Goal: Contribute content: Add original content to the website for others to see

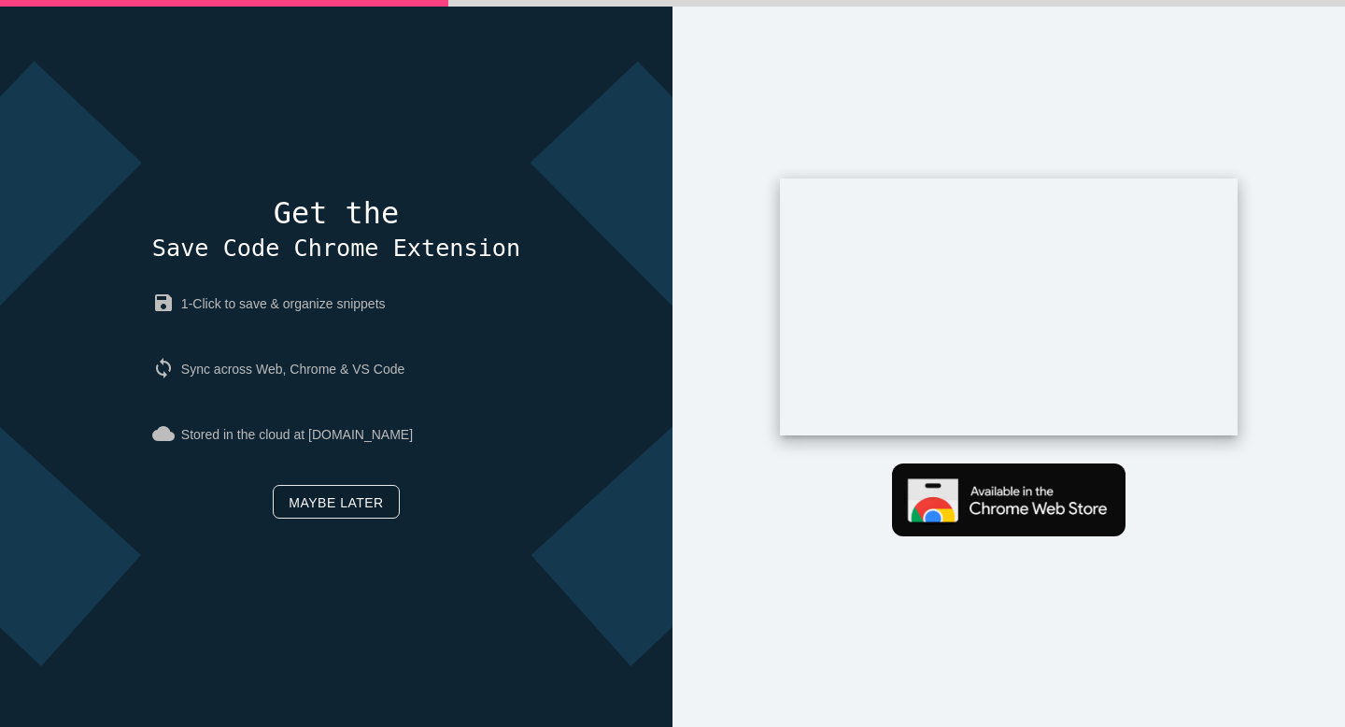
click at [350, 512] on link "Maybe later" at bounding box center [336, 502] width 126 height 34
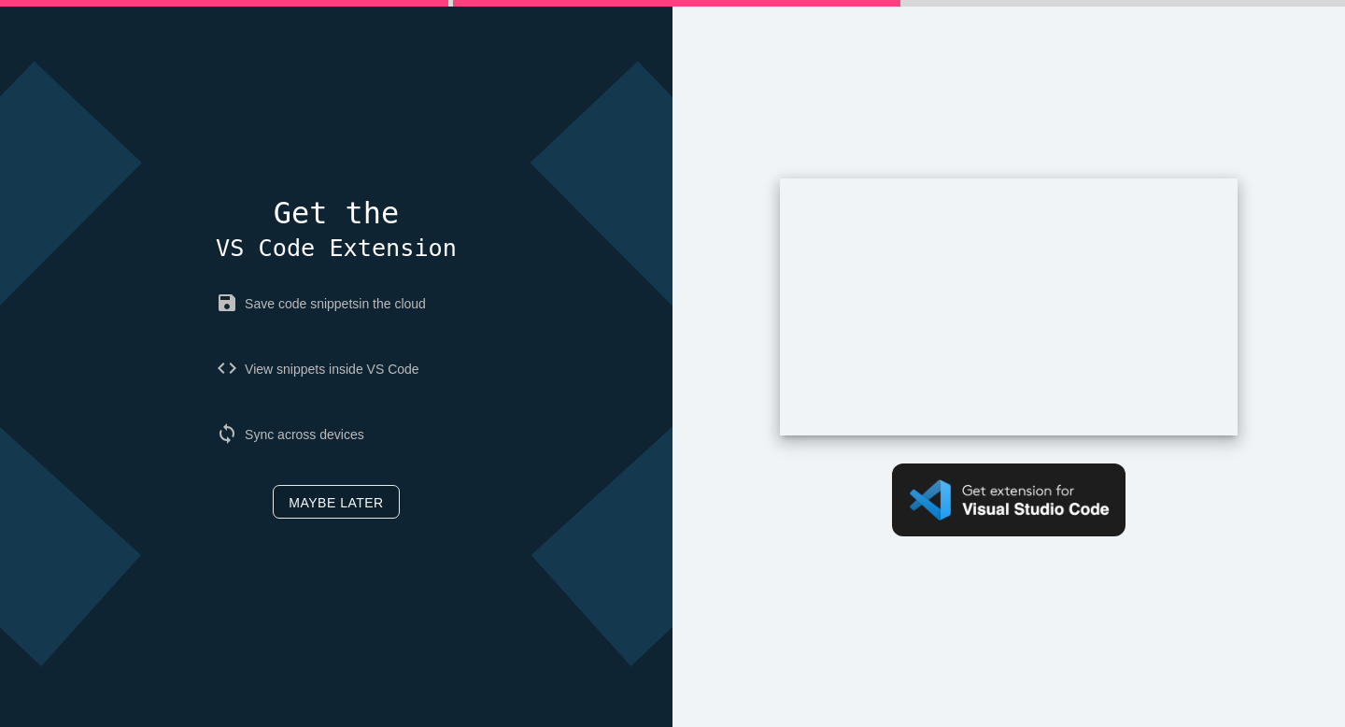
click at [350, 512] on link "Maybe later" at bounding box center [336, 502] width 126 height 34
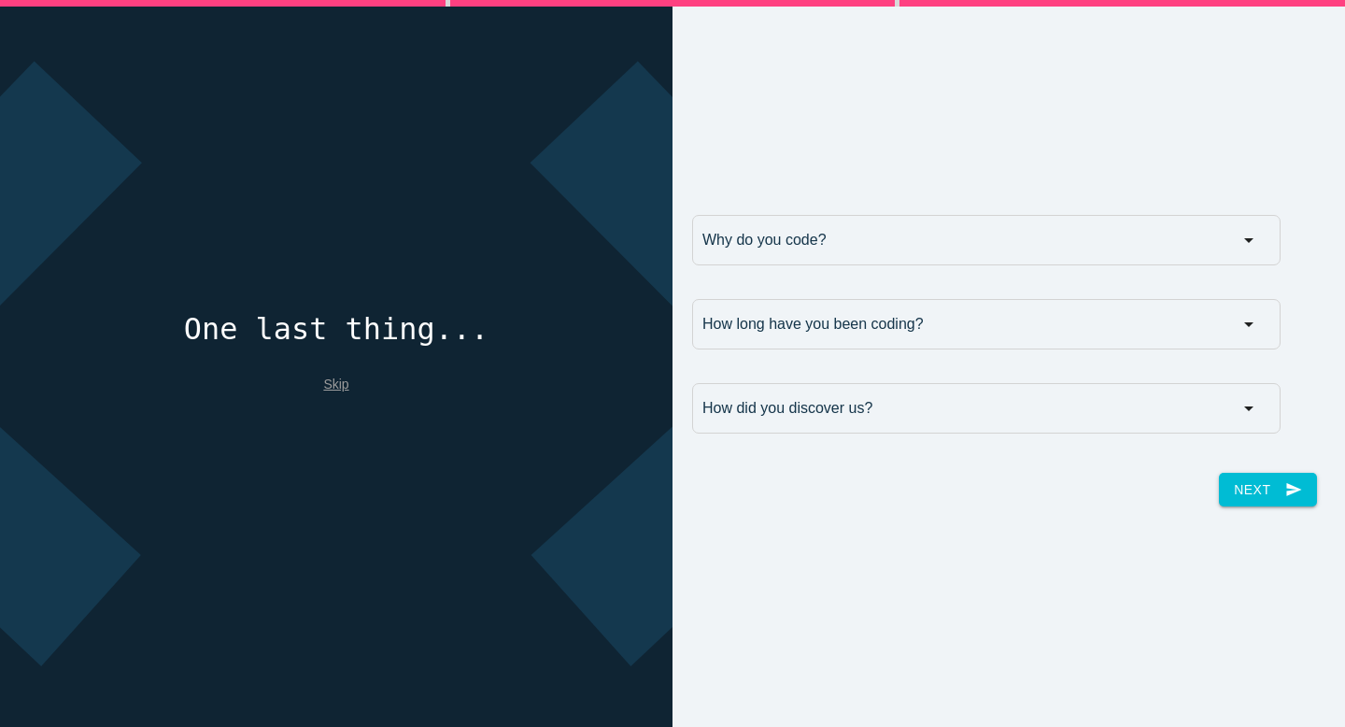
click at [792, 266] on div "Why do you code? Why do you code? For work For school For fun Why do you code? …" at bounding box center [976, 244] width 587 height 58
click at [792, 249] on input "Why do you code?" at bounding box center [986, 240] width 588 height 50
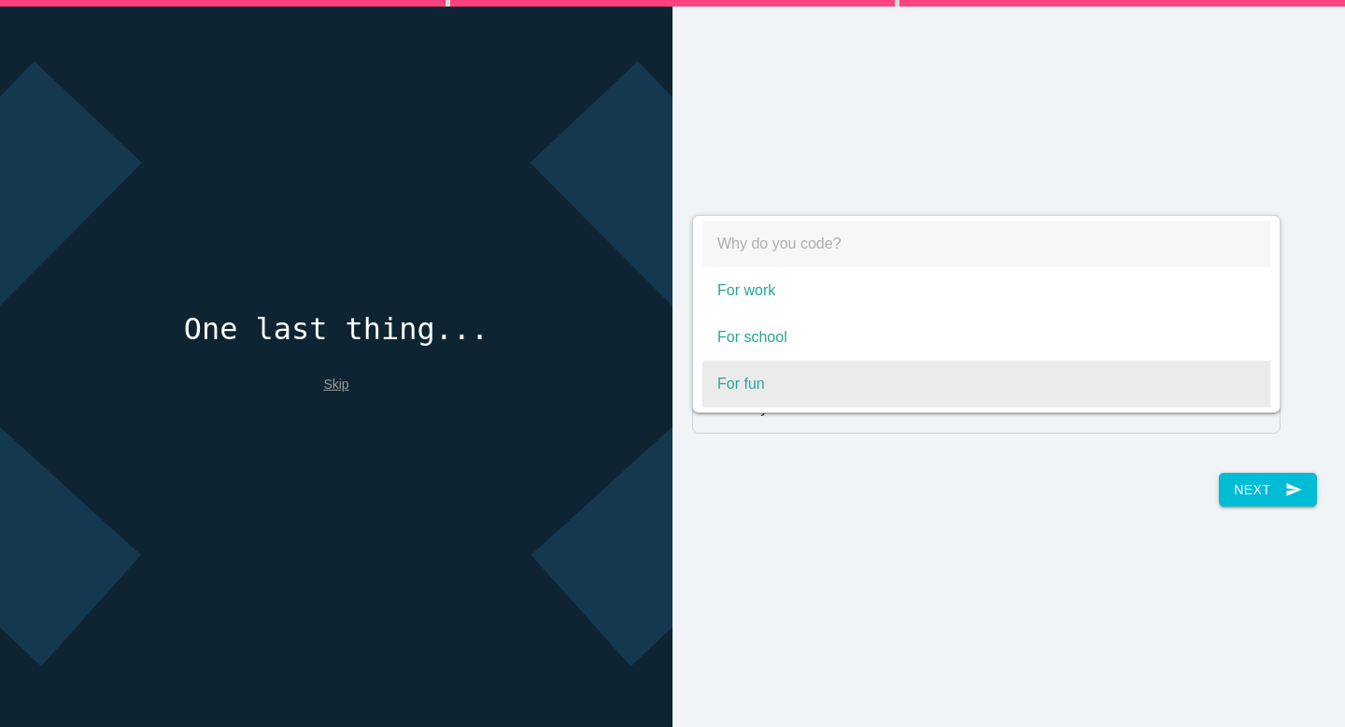
click at [766, 382] on span "For fun" at bounding box center [986, 383] width 568 height 47
select select "For fun"
type input "For fun"
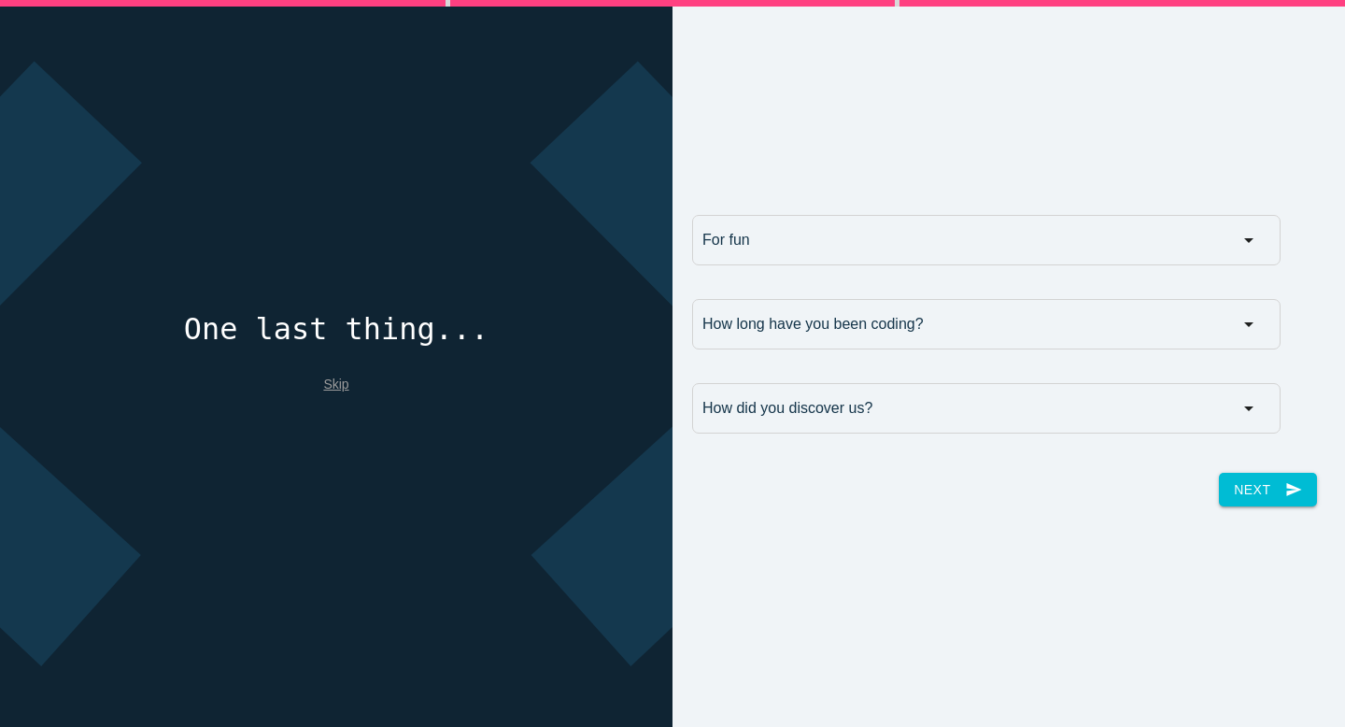
click at [1221, 335] on input "How long have you been coding?" at bounding box center [986, 324] width 588 height 50
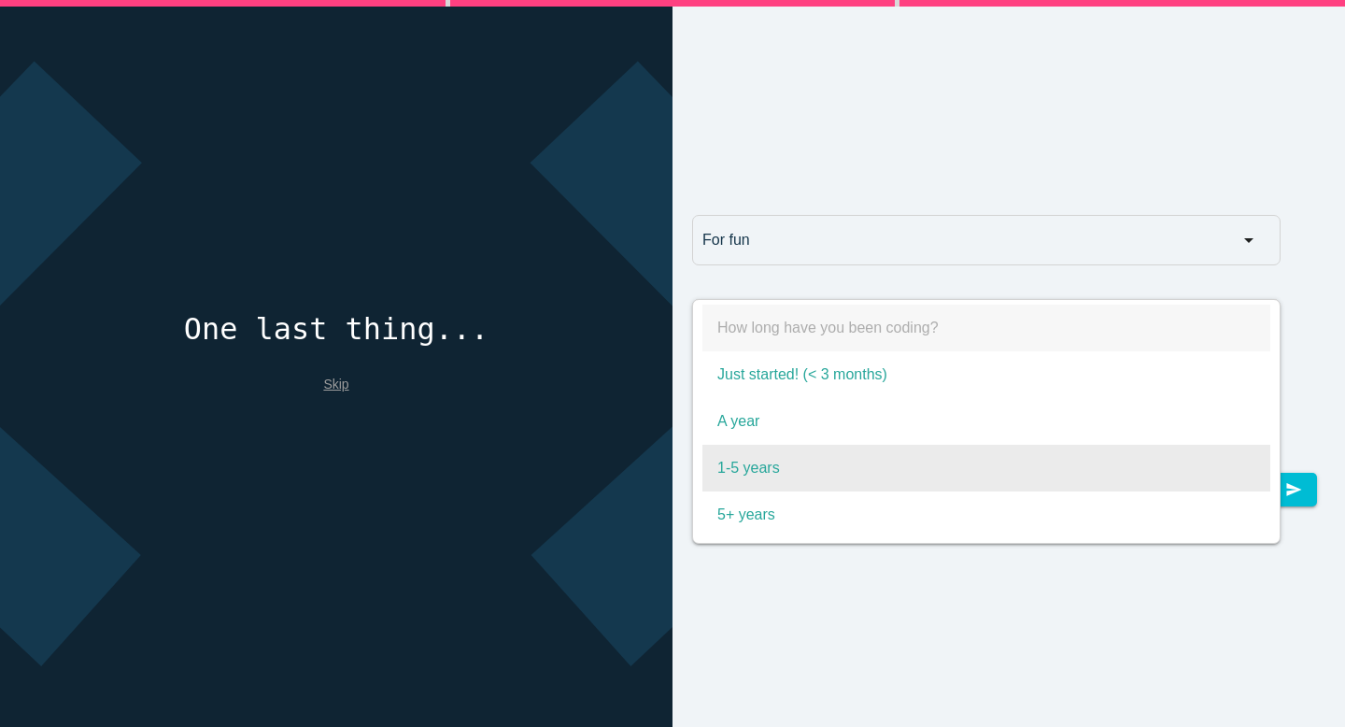
click at [1165, 456] on span "1-5 years" at bounding box center [986, 468] width 568 height 47
select select "1-5 years"
type input "1-5 years"
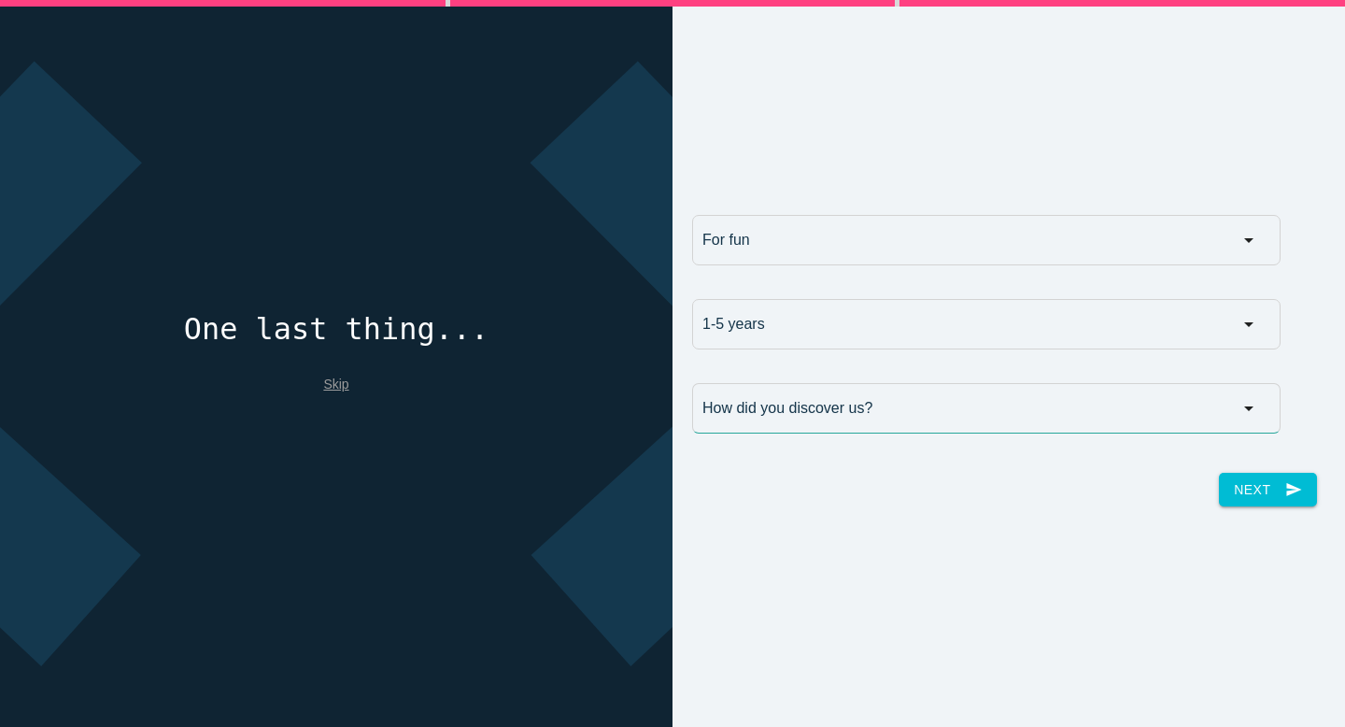
click at [1192, 425] on input "How did you discover us?" at bounding box center [986, 408] width 588 height 50
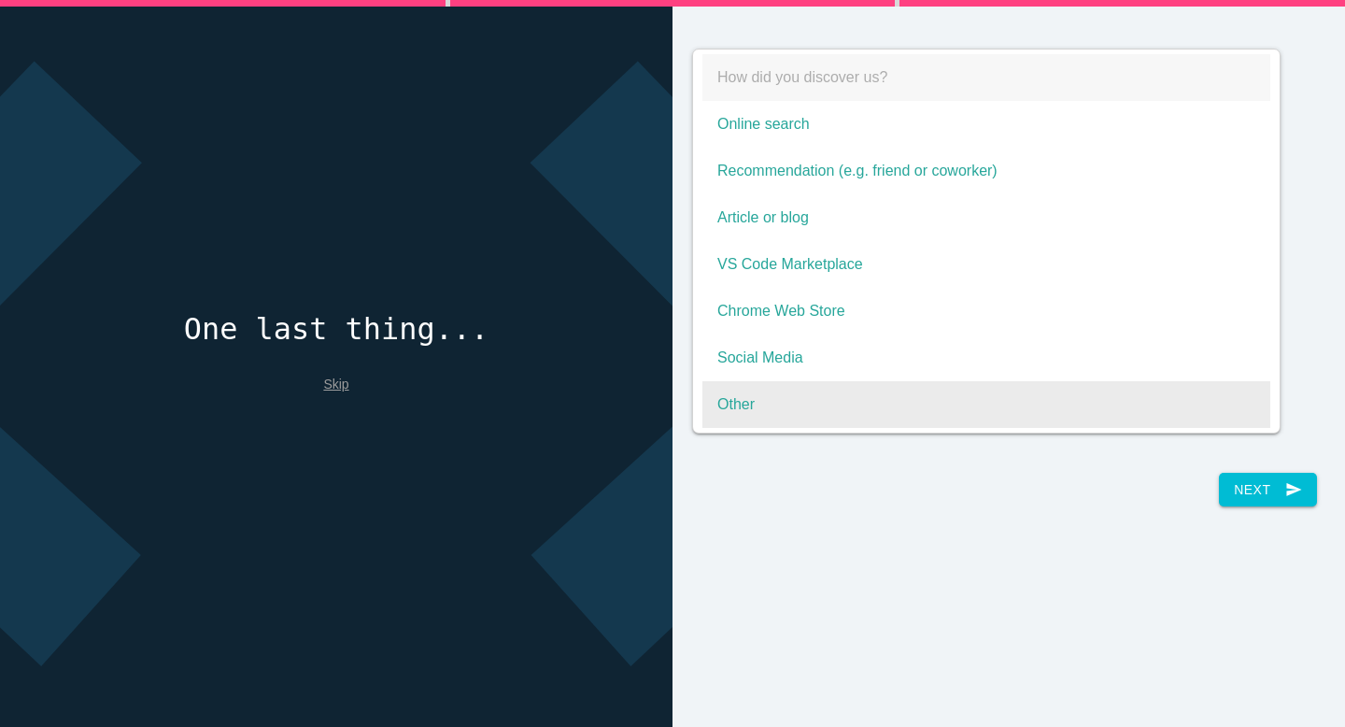
click at [1173, 400] on span "Other" at bounding box center [986, 404] width 568 height 47
select select "Other"
type input "Other"
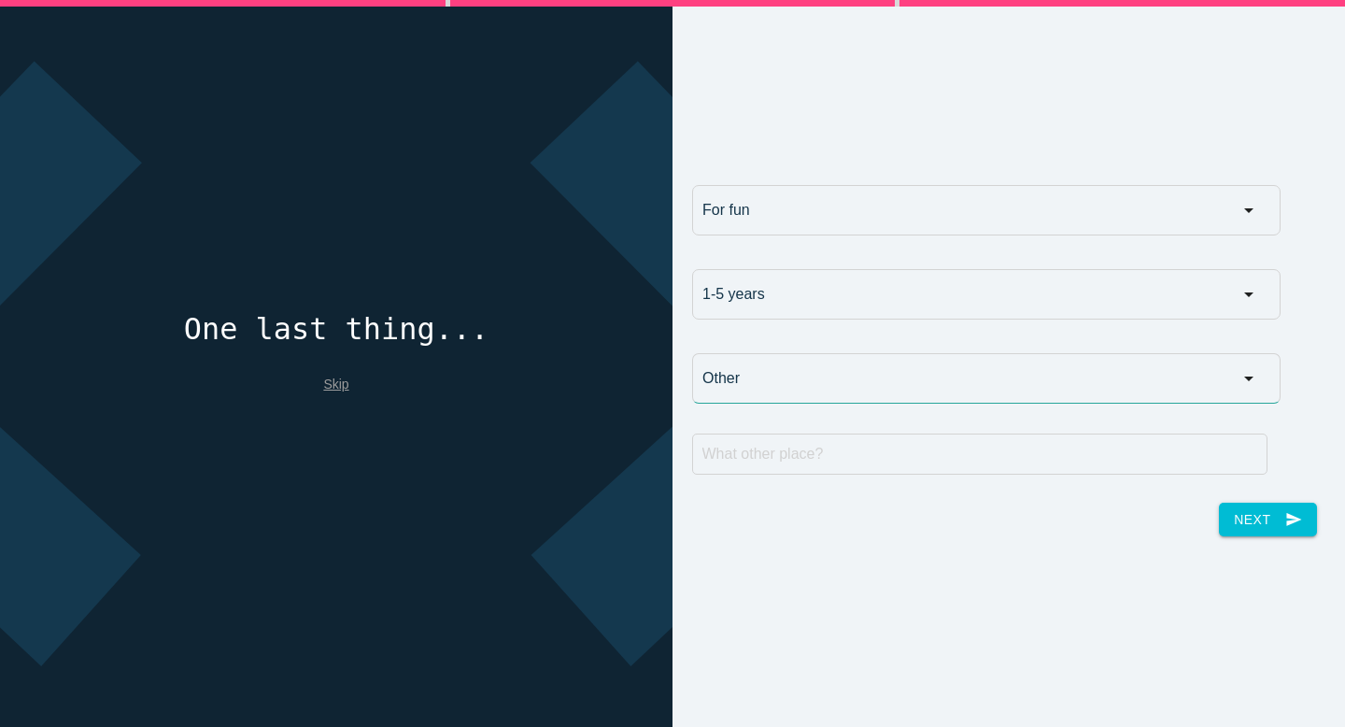
click at [1182, 374] on input "Other" at bounding box center [986, 378] width 588 height 50
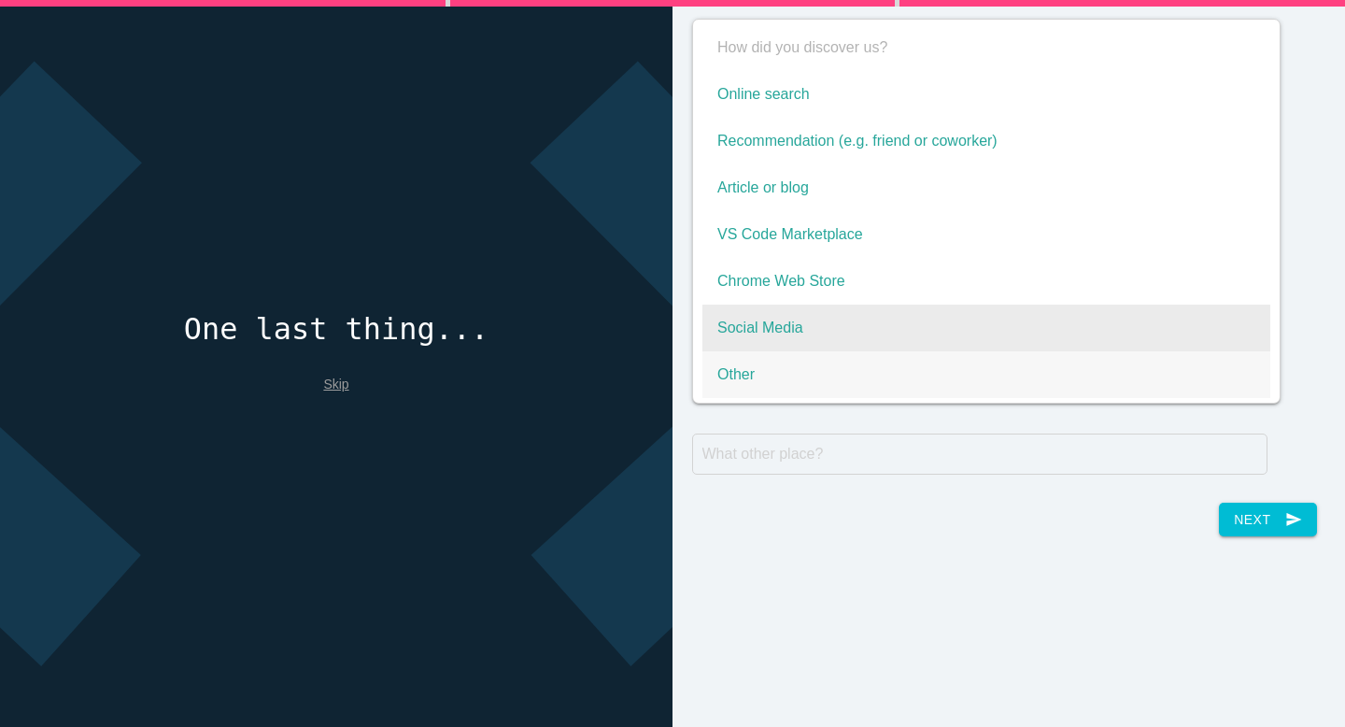
click at [1192, 339] on span "Social Media" at bounding box center [986, 327] width 568 height 47
select select "Social Media"
type input "Social Media"
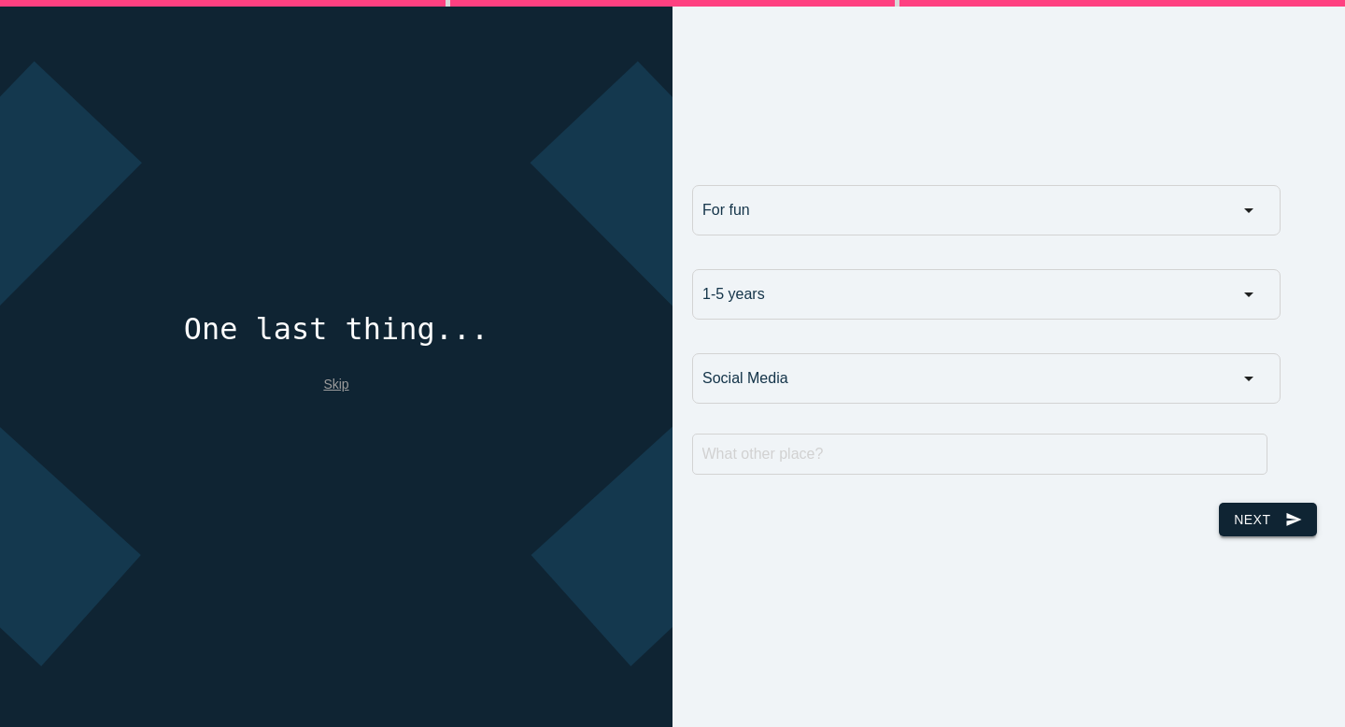
click at [1269, 511] on button "Next send" at bounding box center [1267, 519] width 97 height 34
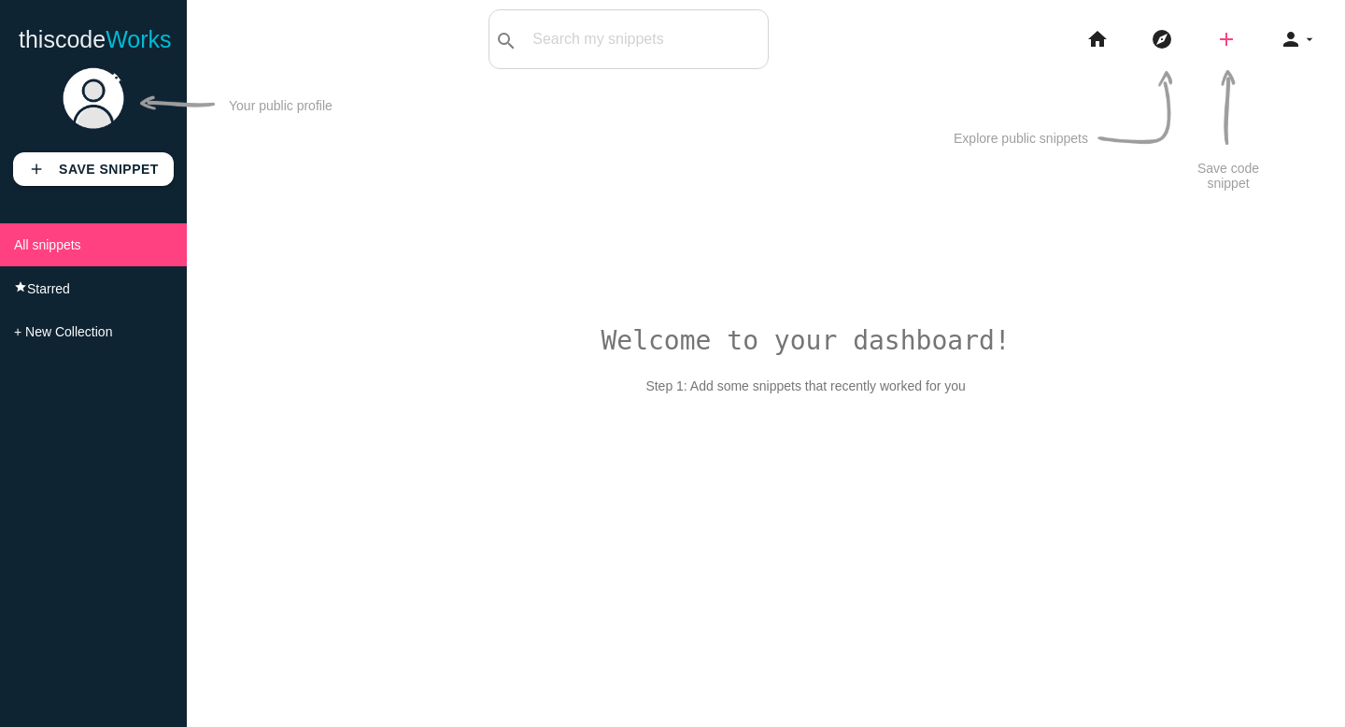
click at [1226, 43] on icon "add" at bounding box center [1226, 39] width 22 height 60
click at [1160, 44] on icon "explore" at bounding box center [1161, 39] width 22 height 60
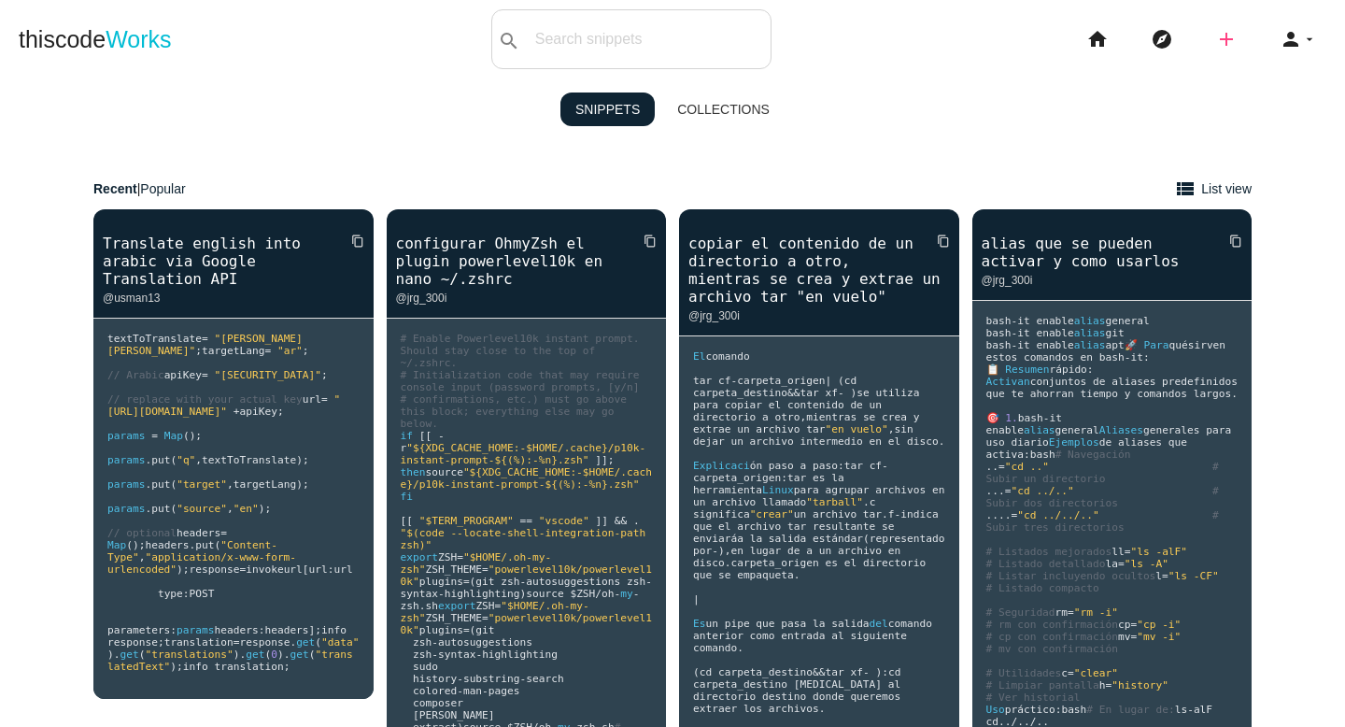
click at [1219, 43] on icon "add" at bounding box center [1226, 39] width 22 height 60
click at [1236, 36] on icon "code" at bounding box center [1227, 32] width 22 height 21
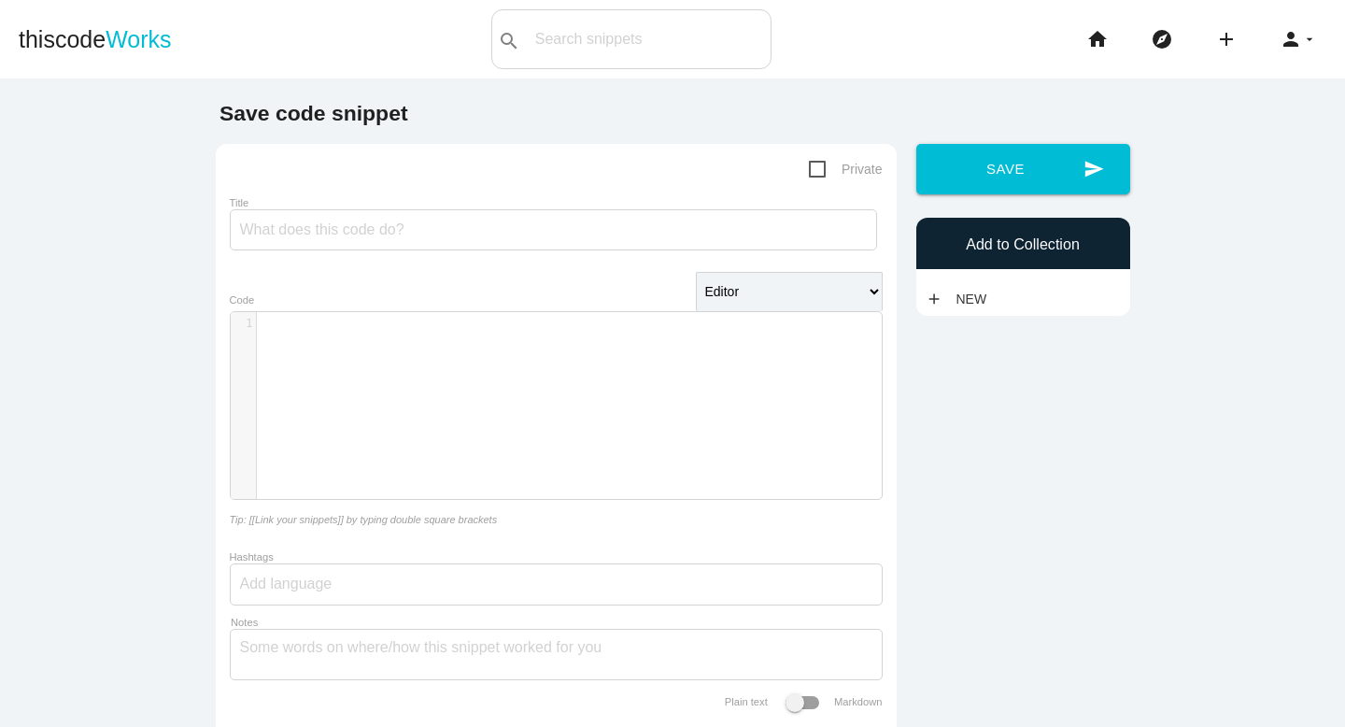
scroll to position [182, 0]
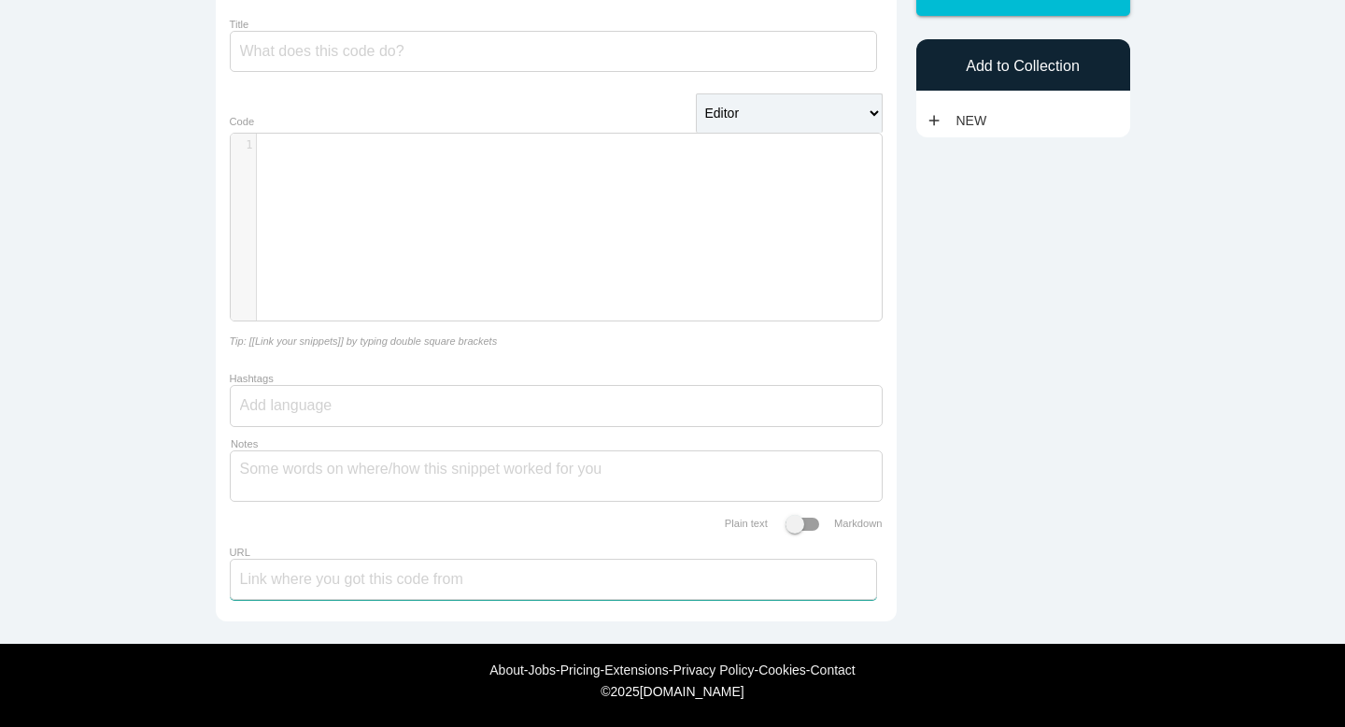
click at [363, 583] on input "URL" at bounding box center [553, 578] width 647 height 41
paste input "https://vb6.abtosoftware.com/"
type input "https://vb6.abtosoftware.com/"
click at [402, 173] on div "​ x 1 ​" at bounding box center [570, 241] width 679 height 215
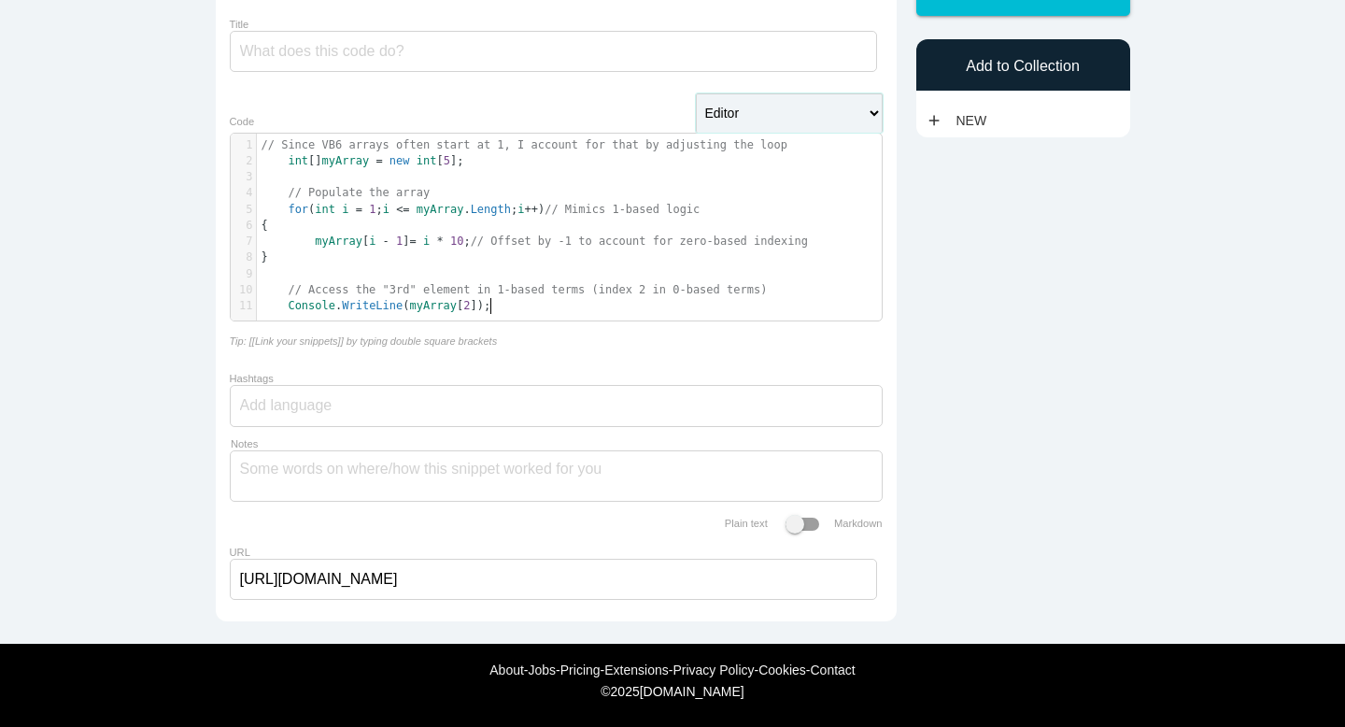
click at [780, 104] on select "Editor HTML Editor Javascript Editor PHP Editor Python Editor" at bounding box center [789, 112] width 187 height 39
select select "xml"
click at [696, 93] on select "Editor HTML Editor Javascript Editor PHP Editor Python Editor" at bounding box center [789, 112] width 187 height 39
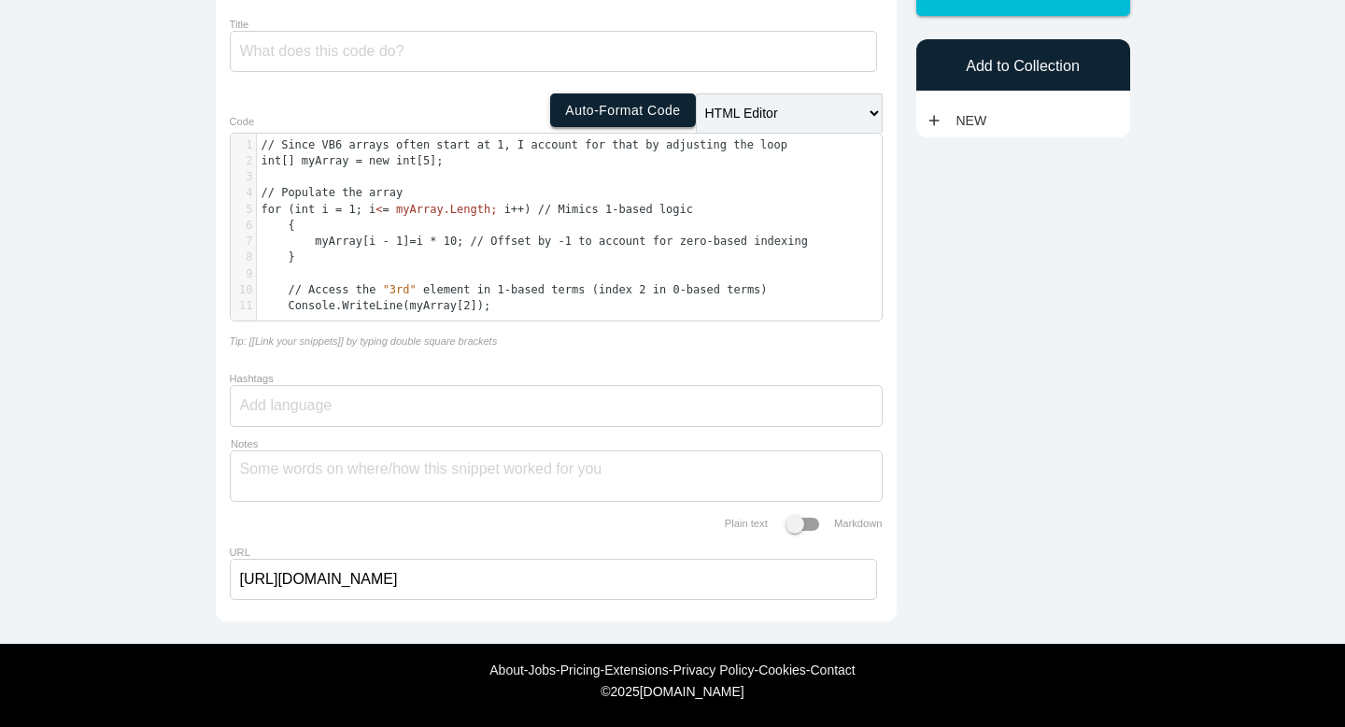
click at [666, 111] on link "Auto-format code" at bounding box center [622, 110] width 145 height 34
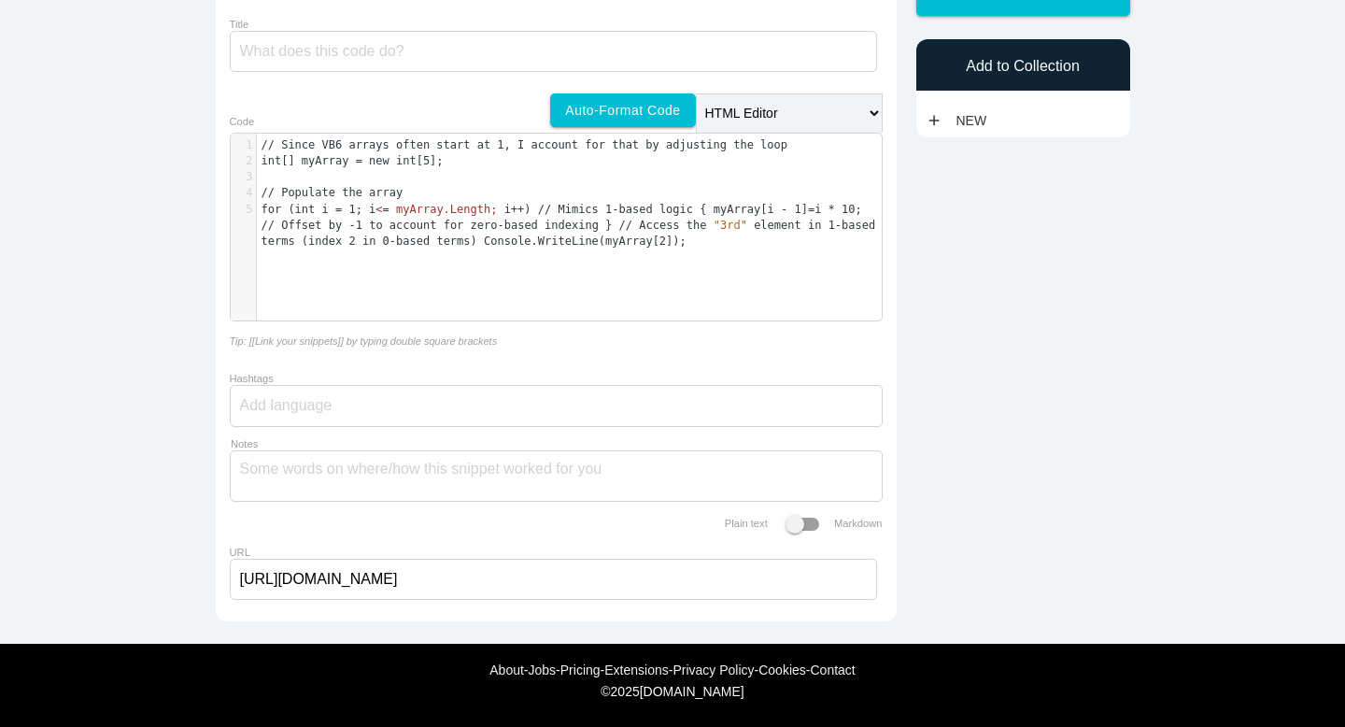
click at [637, 176] on pre "​" at bounding box center [569, 177] width 625 height 16
type textarea "// Since VB6 arrays often start at 1, I account for that by adjusting the loop …"
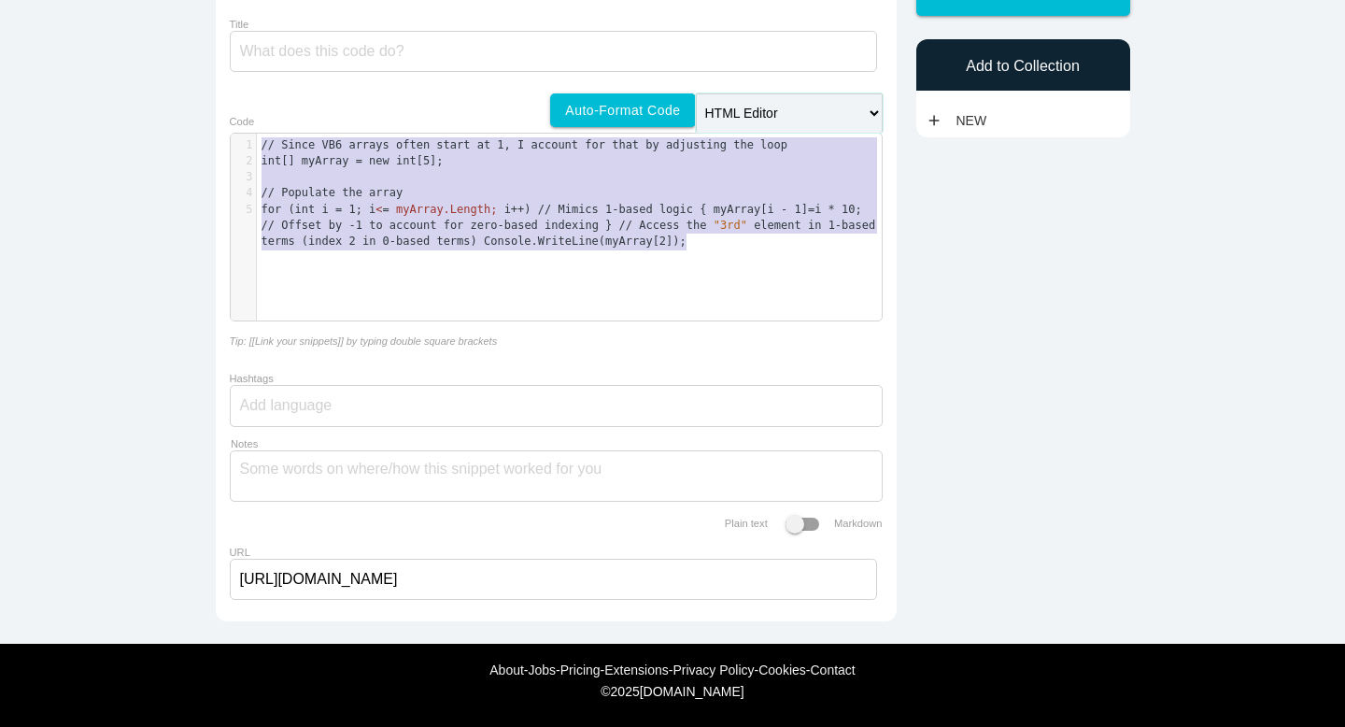
click at [765, 108] on select "Editor HTML Editor Javascript Editor PHP Editor Python Editor" at bounding box center [789, 112] width 187 height 39
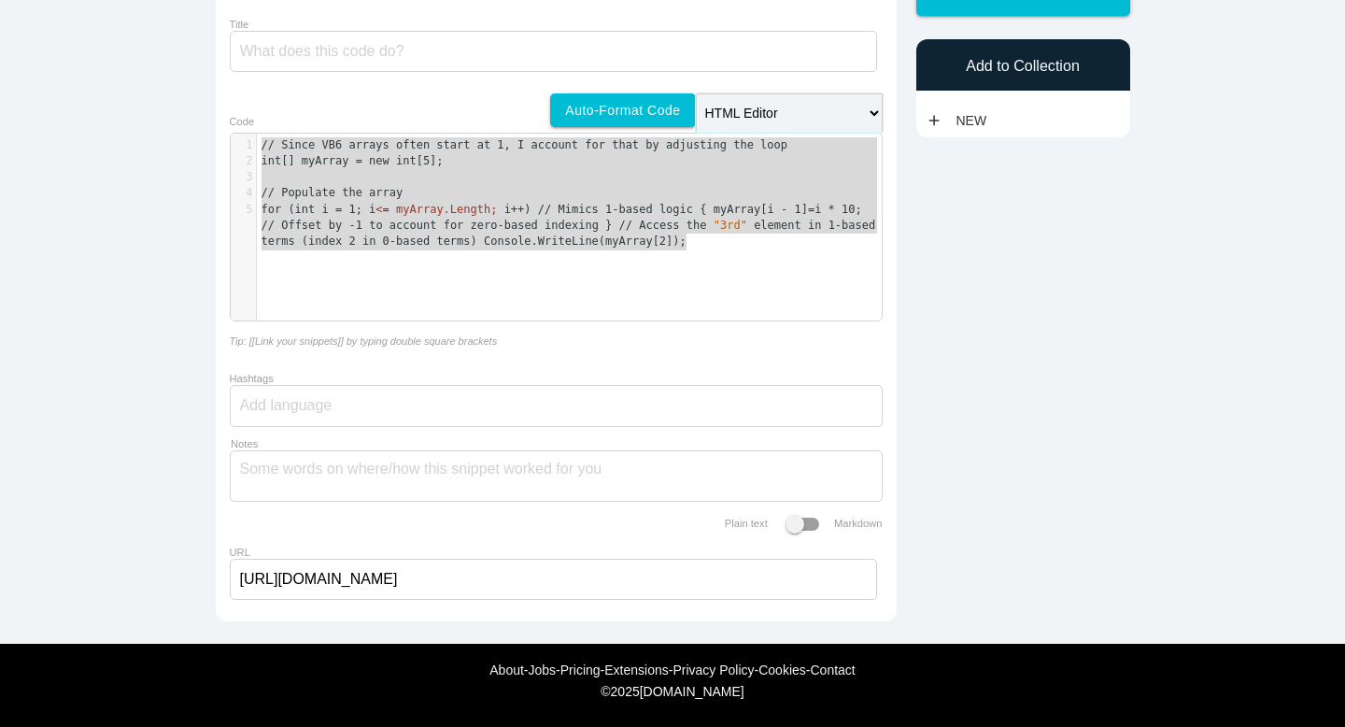
click at [696, 93] on select "Editor HTML Editor Javascript Editor PHP Editor Python Editor" at bounding box center [789, 112] width 187 height 39
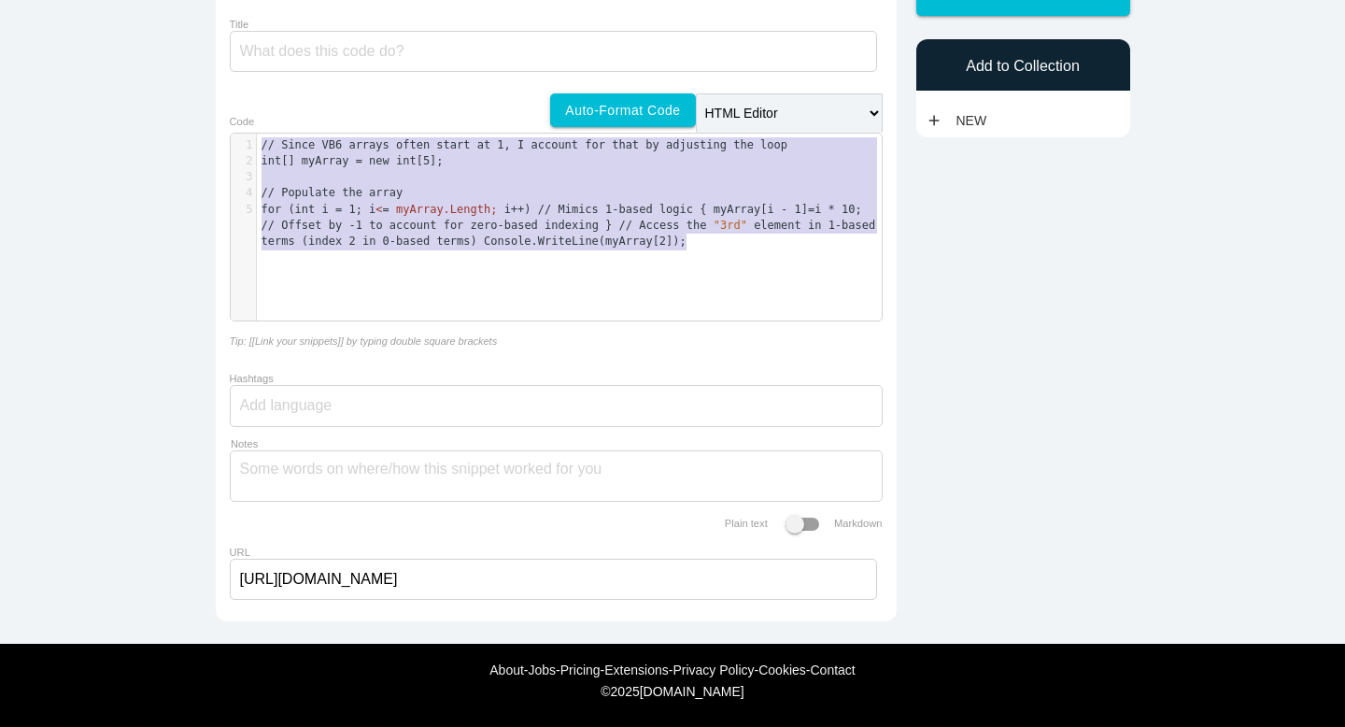
click at [703, 191] on pre "// Populate the array" at bounding box center [569, 193] width 625 height 16
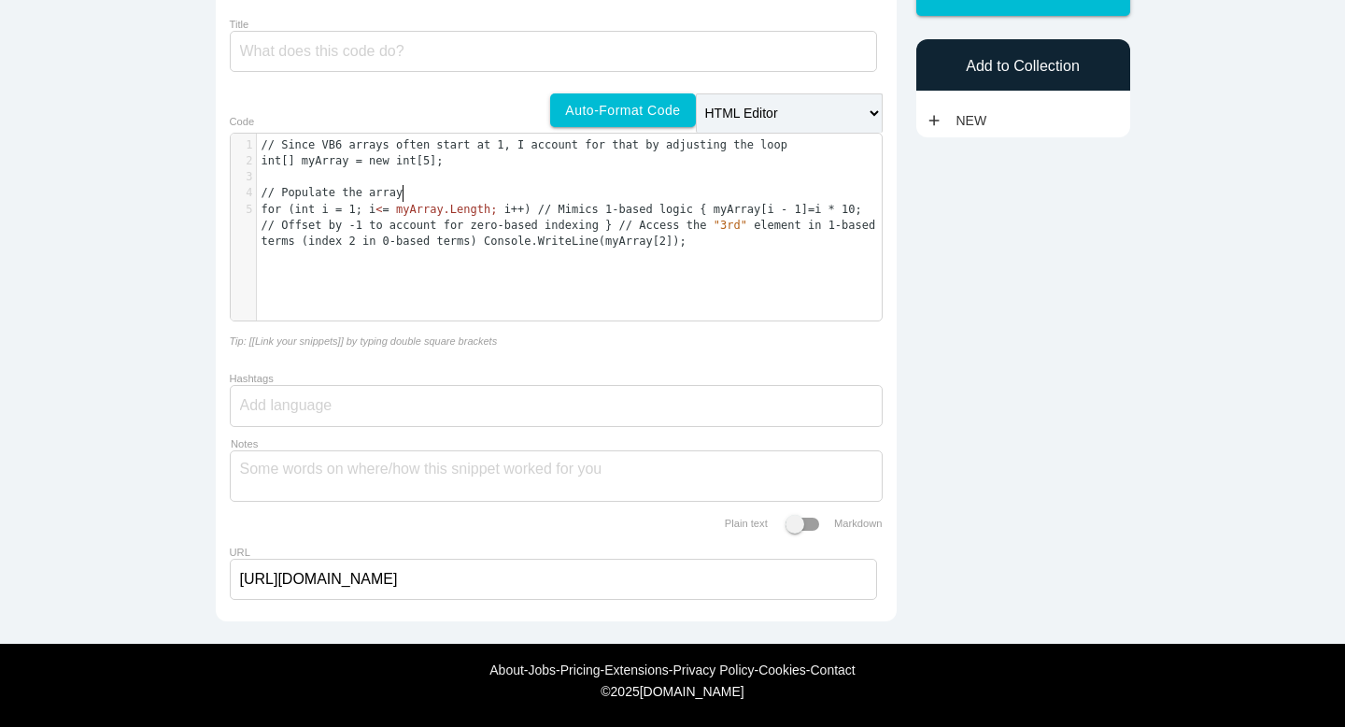
type textarea "// Since VB6 arrays often start at 1, I account for that by adjusting the loop …"
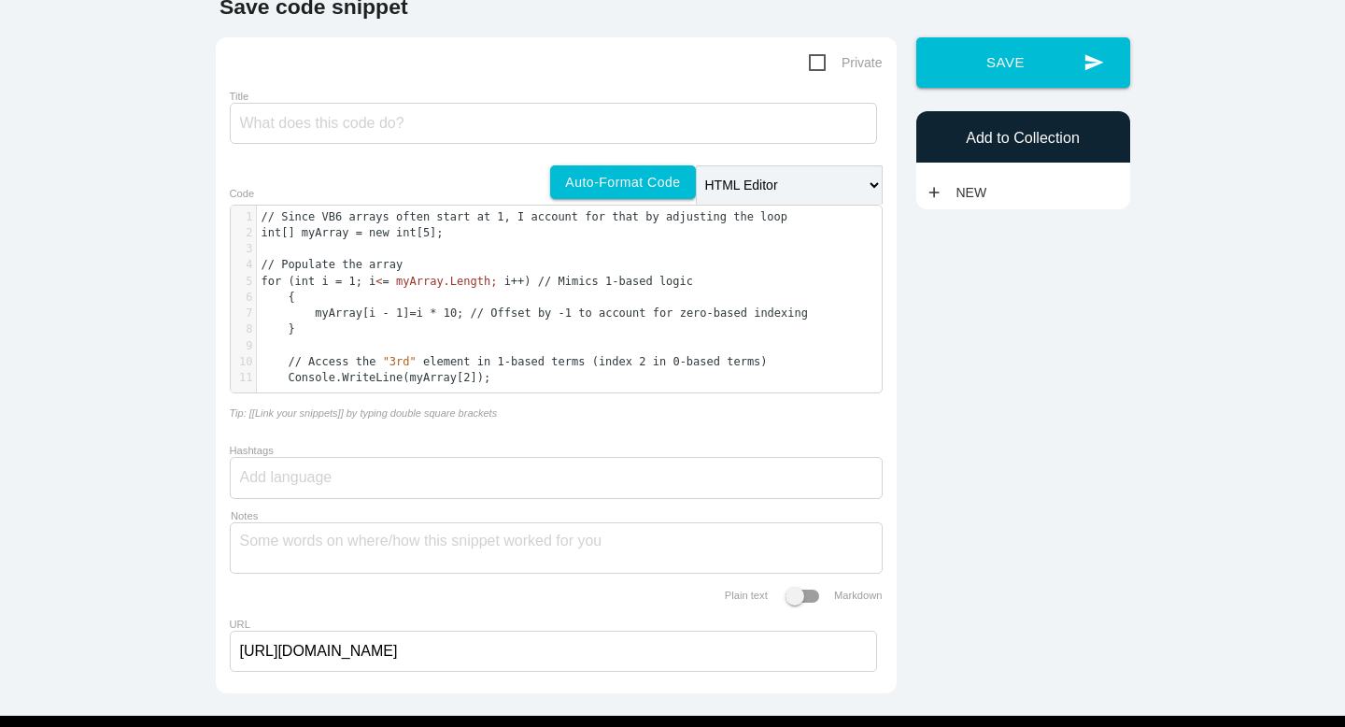
scroll to position [101, 0]
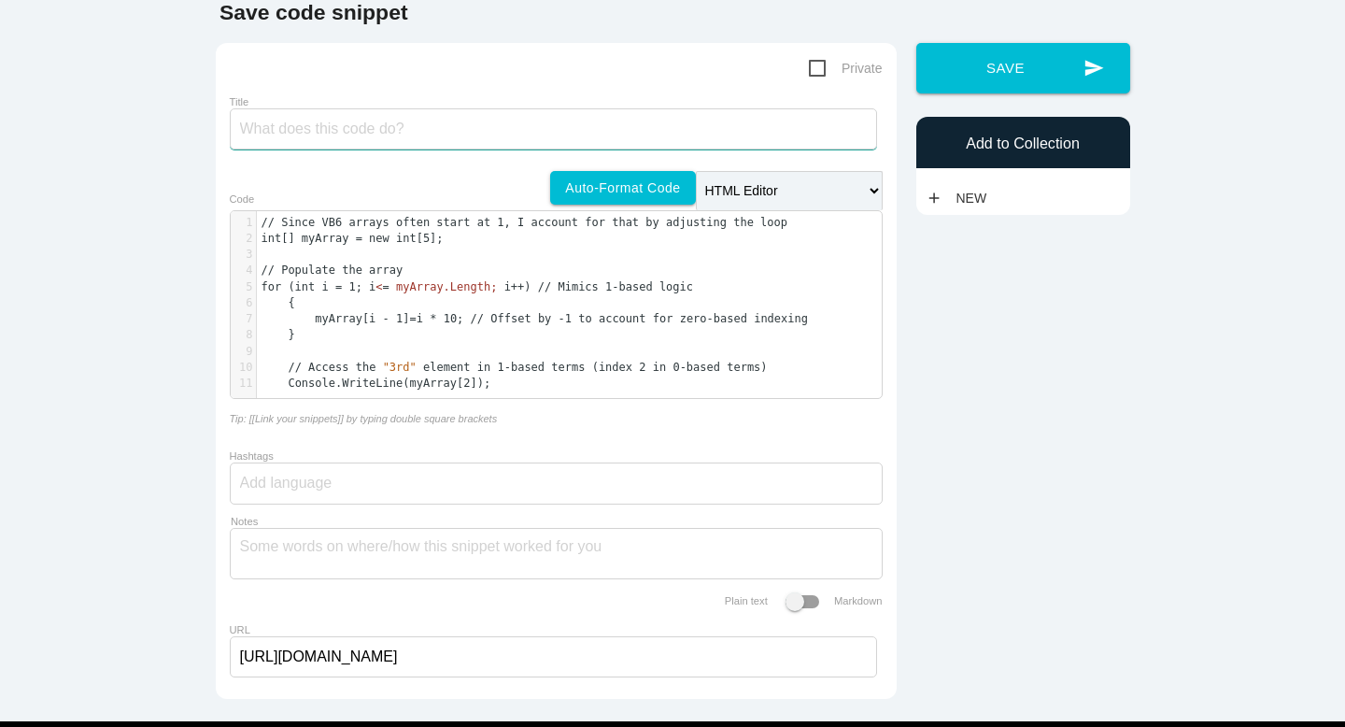
click at [389, 123] on input "Title" at bounding box center [553, 128] width 647 height 41
paste input "modernizing a VB6 application by converting it to C#"
drag, startPoint x: 249, startPoint y: 127, endPoint x: 223, endPoint y: 127, distance: 26.1
click at [223, 127] on div "Private Title modernizing a VB6 application by converting it to C# Editor HTML …" at bounding box center [556, 371] width 681 height 656
drag, startPoint x: 339, startPoint y: 133, endPoint x: 176, endPoint y: 121, distance: 162.9
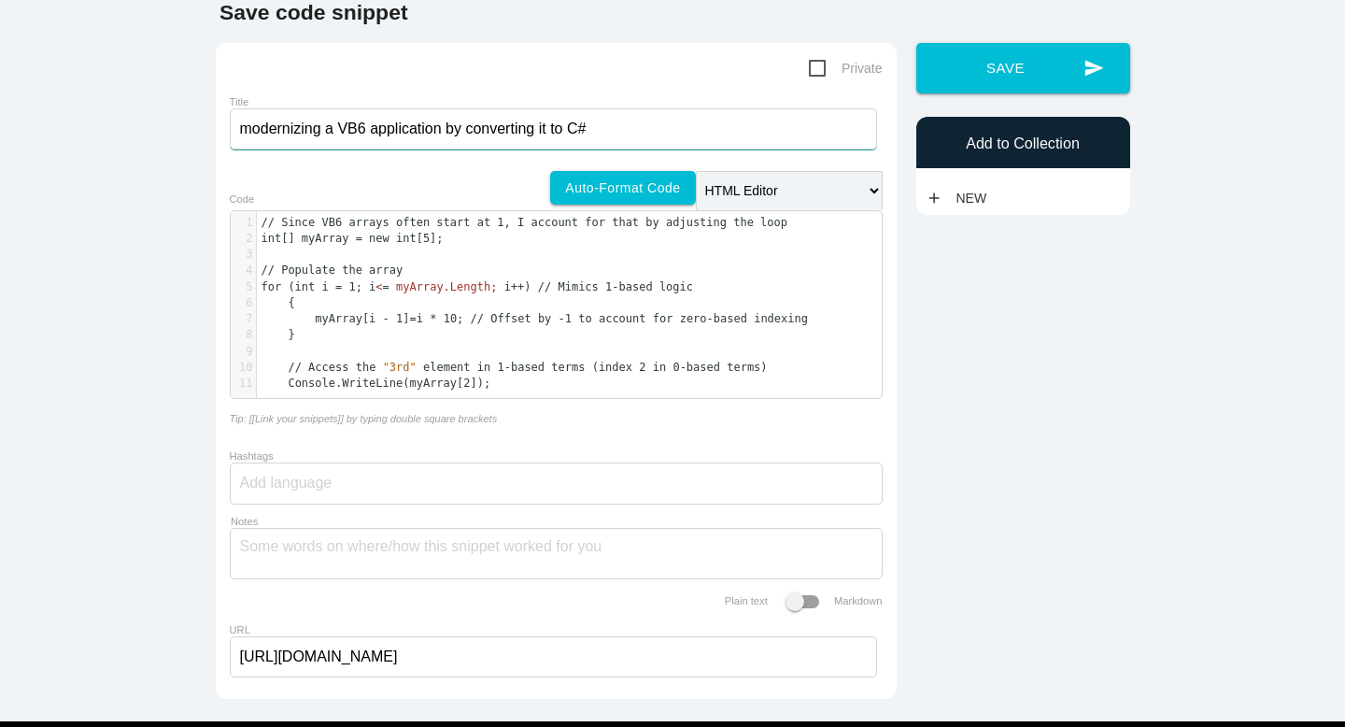
click at [176, 121] on main "Save code snippet Private Title modernizing a VB6 application by converting it …" at bounding box center [672, 349] width 1345 height 743
click at [287, 127] on input "VB6 application by converting it to C#" at bounding box center [553, 128] width 647 height 41
click at [303, 127] on input "VB6 app by converting it to C#" at bounding box center [553, 128] width 647 height 41
click at [412, 134] on input "VB6 app by converting it to C#" at bounding box center [553, 128] width 647 height 41
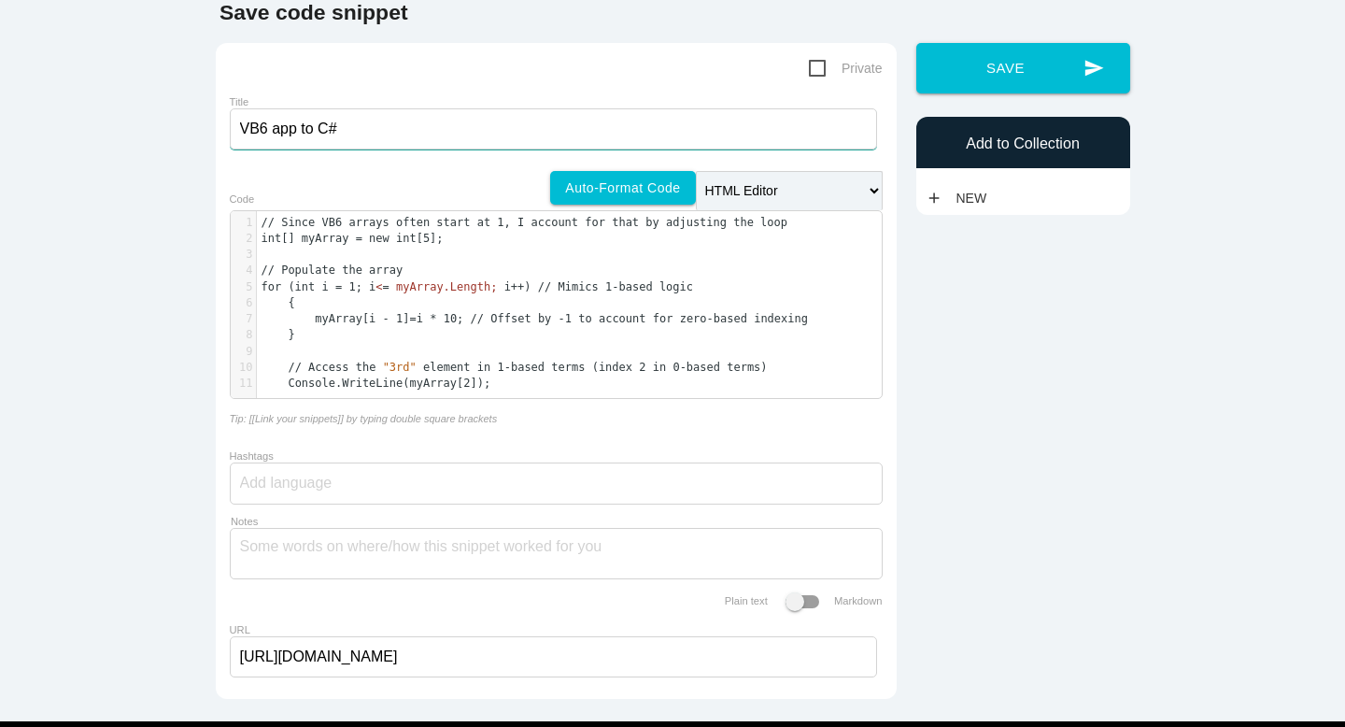
scroll to position [182, 0]
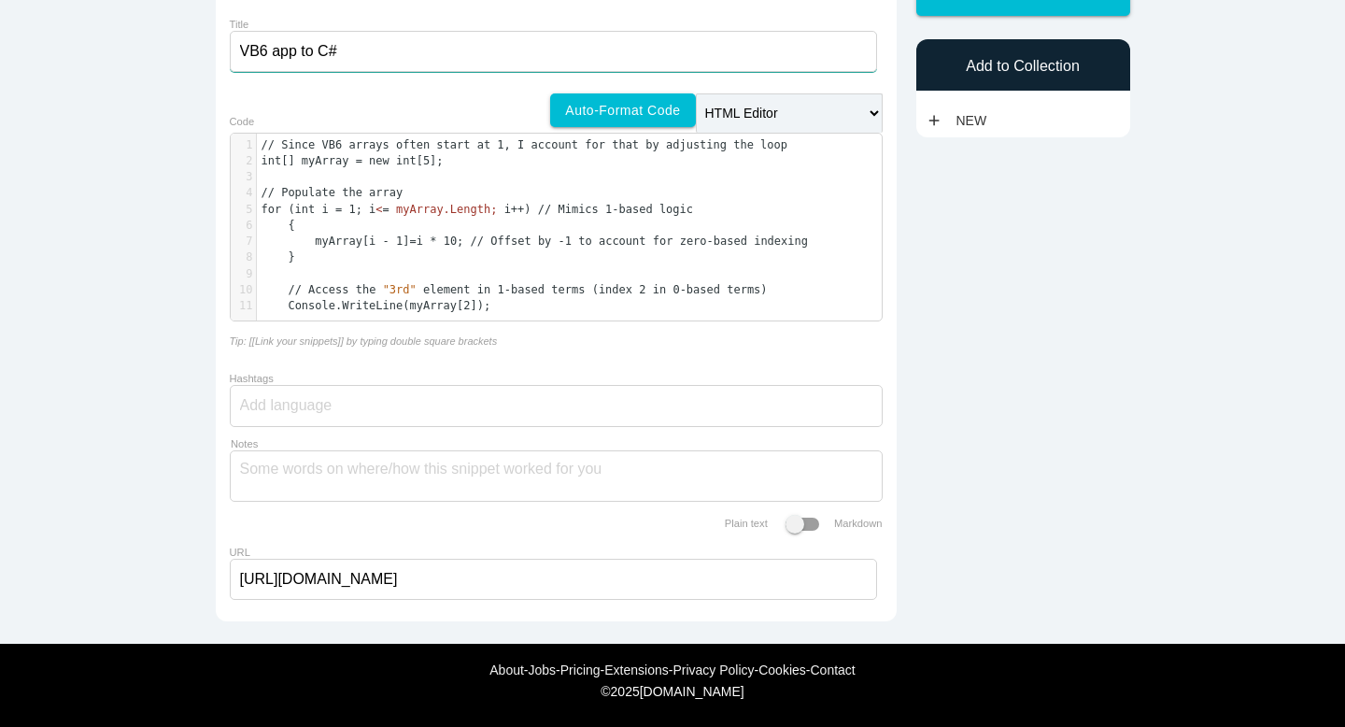
type input "VB6 app to C#"
click at [353, 395] on div at bounding box center [556, 406] width 653 height 42
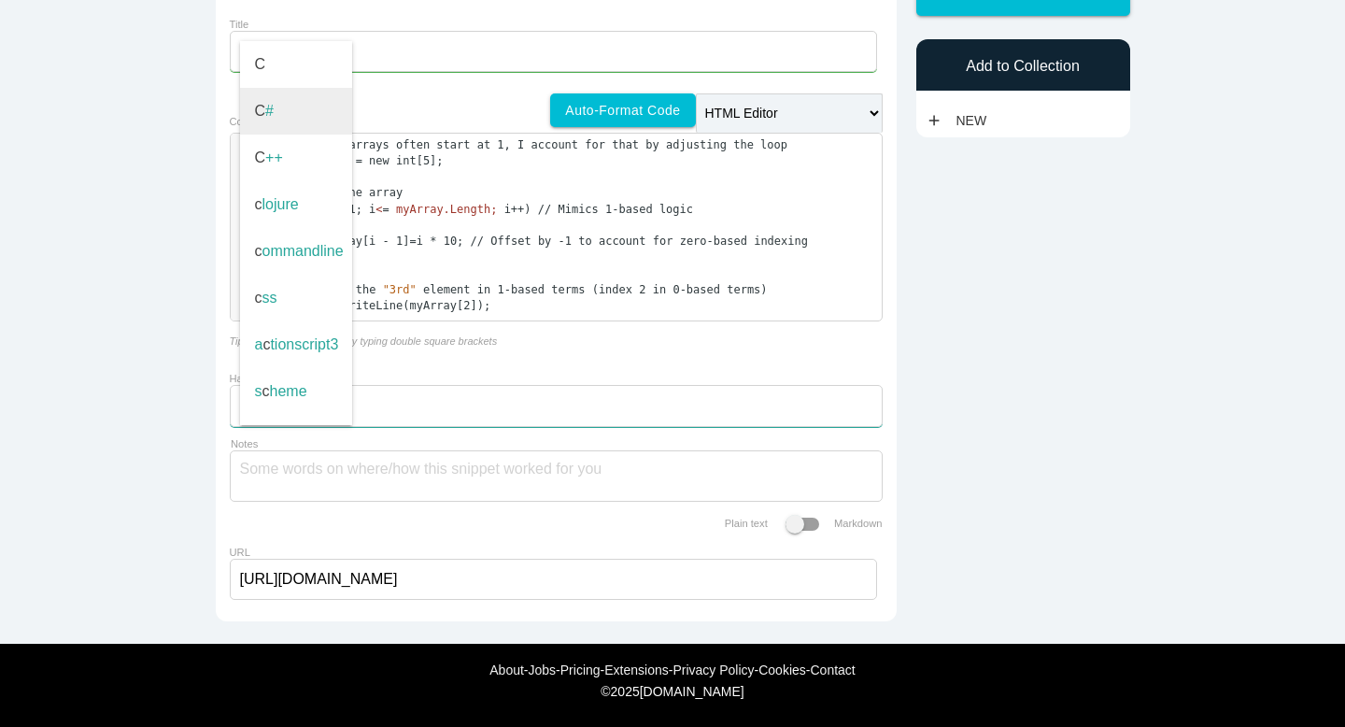
click at [273, 98] on span "C #" at bounding box center [296, 111] width 112 height 47
type input "C#"
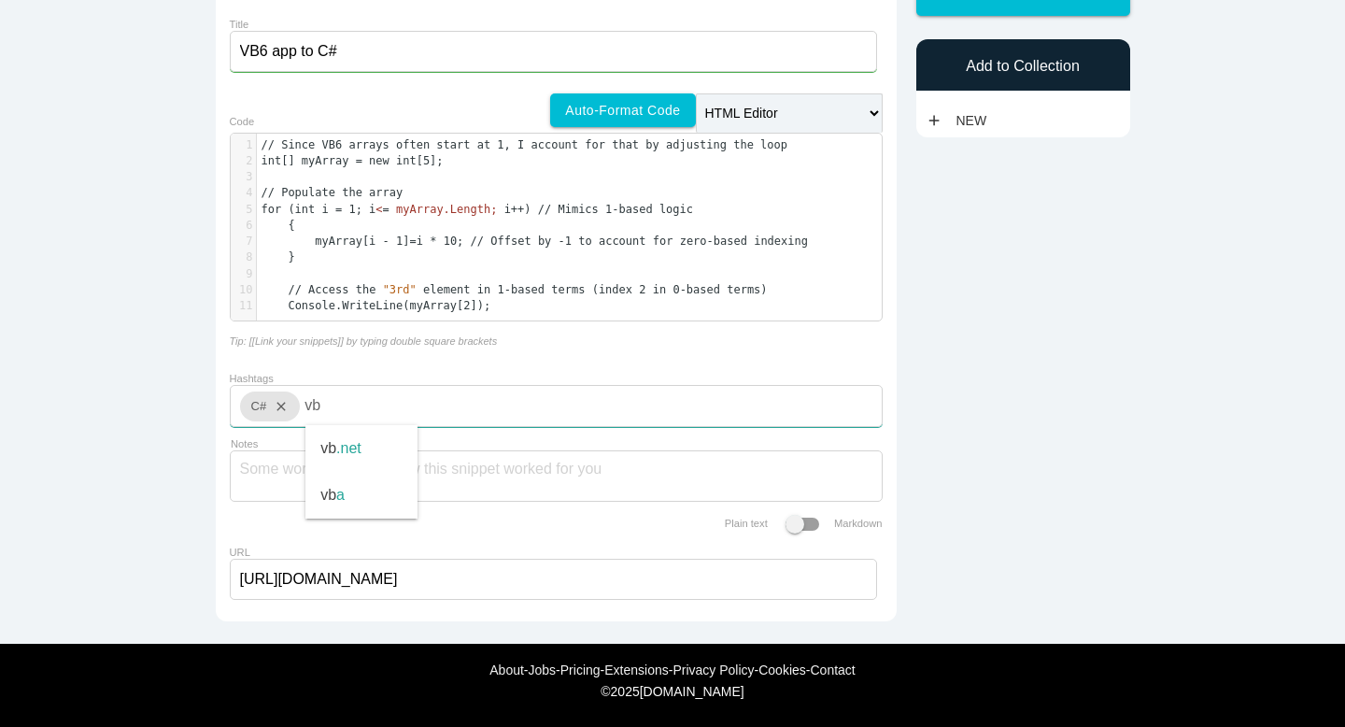
type input "v"
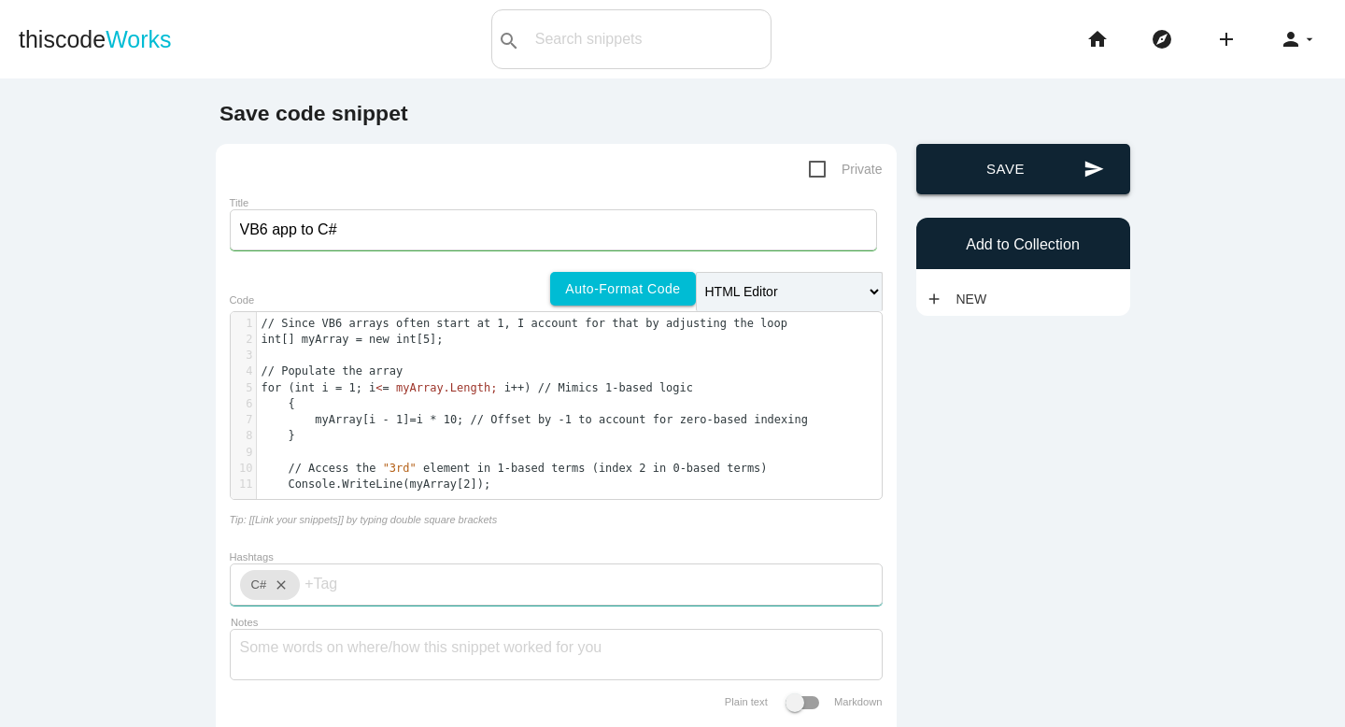
click at [991, 159] on button "send Save" at bounding box center [1023, 169] width 214 height 50
click at [1061, 183] on button "send Save" at bounding box center [1023, 169] width 214 height 50
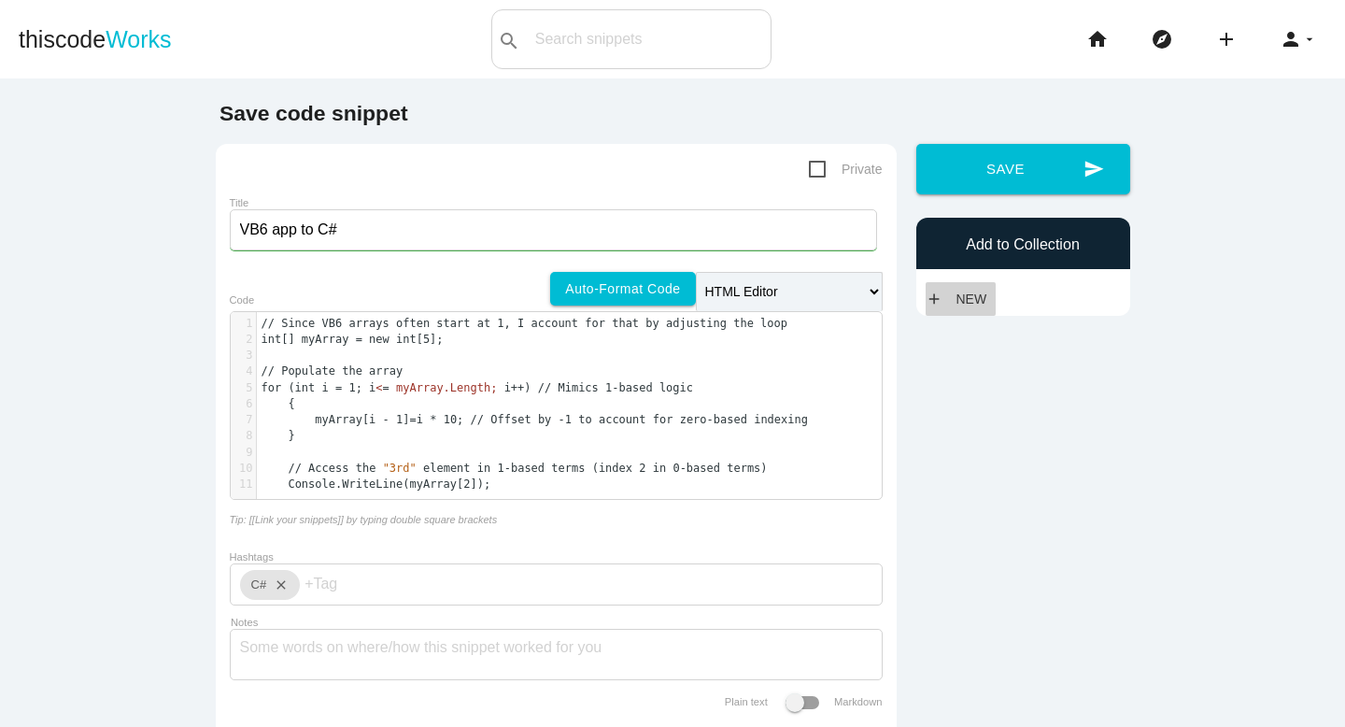
click at [944, 302] on link "add New" at bounding box center [960, 299] width 71 height 34
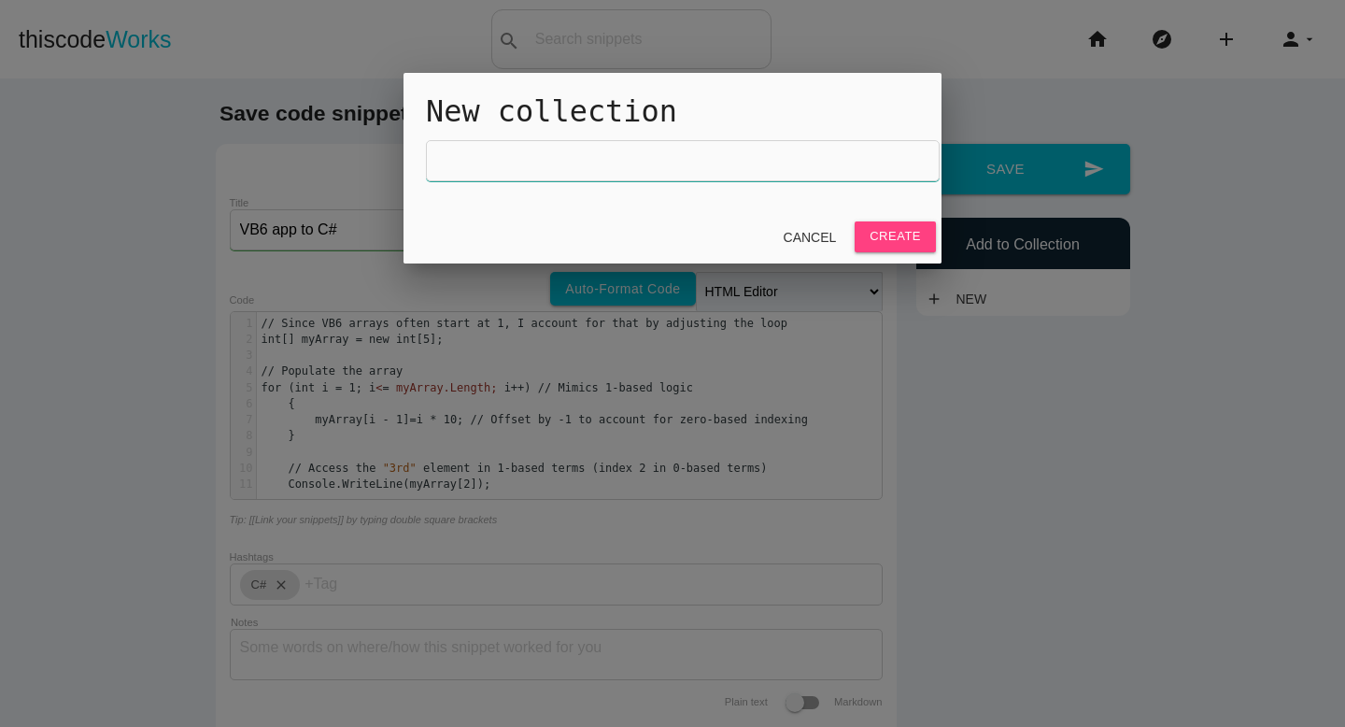
click at [737, 159] on input "text" at bounding box center [683, 160] width 514 height 41
type input "VB6"
click at [896, 238] on link "Create" at bounding box center [894, 236] width 81 height 30
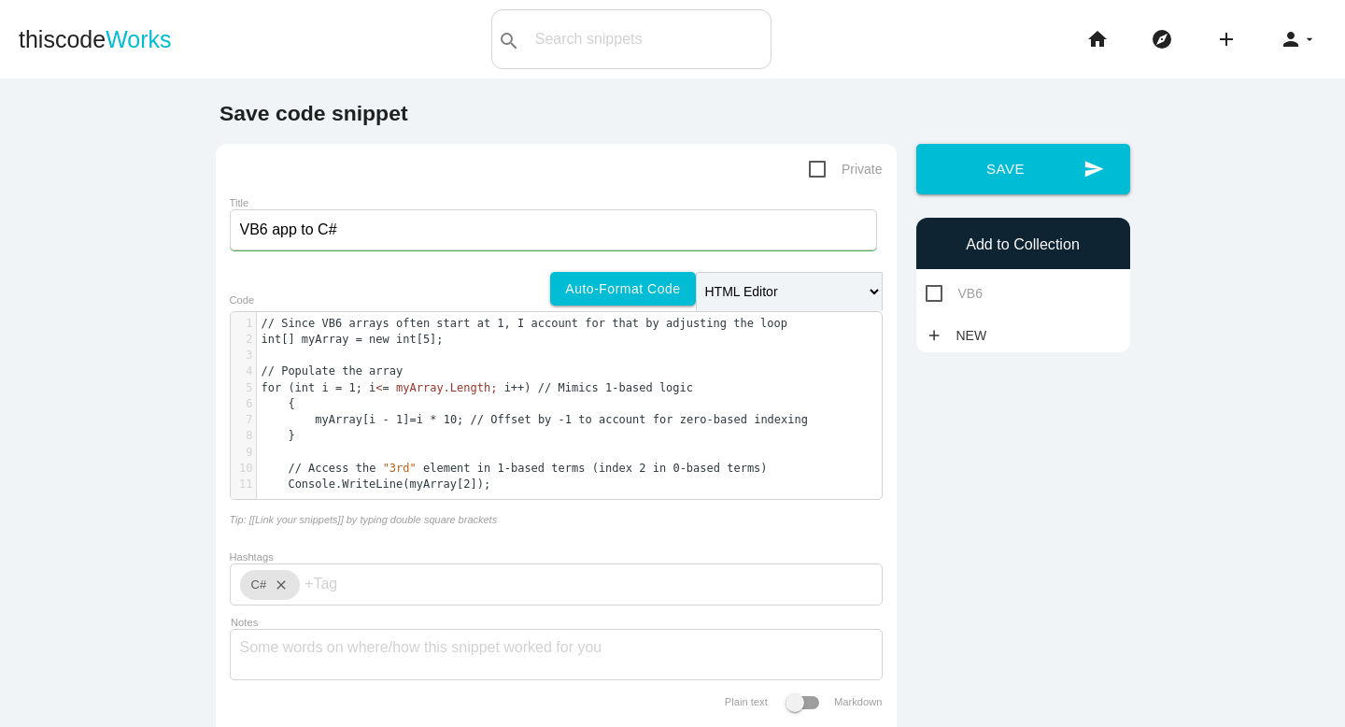
click at [925, 292] on span "VB6" at bounding box center [953, 293] width 57 height 23
click at [925, 292] on input "VB6" at bounding box center [931, 288] width 12 height 12
checkbox input "true"
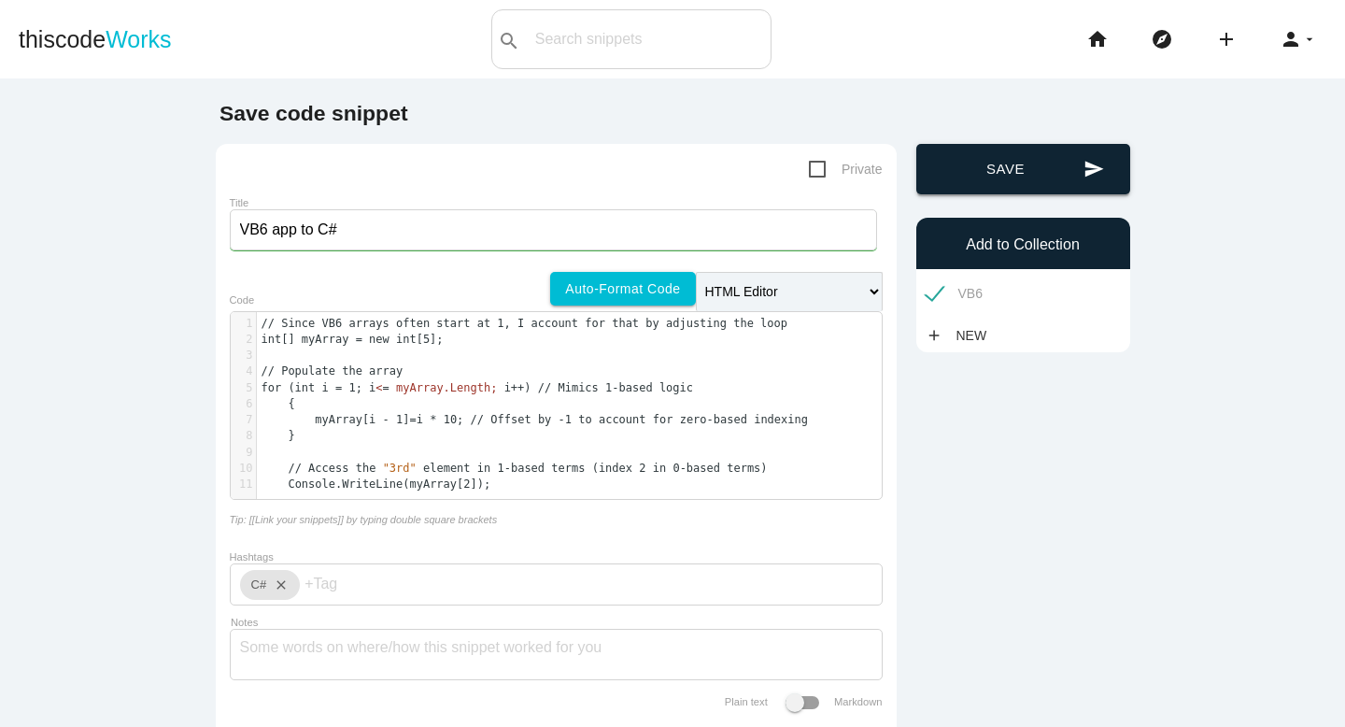
click at [1026, 163] on button "send Save" at bounding box center [1023, 169] width 214 height 50
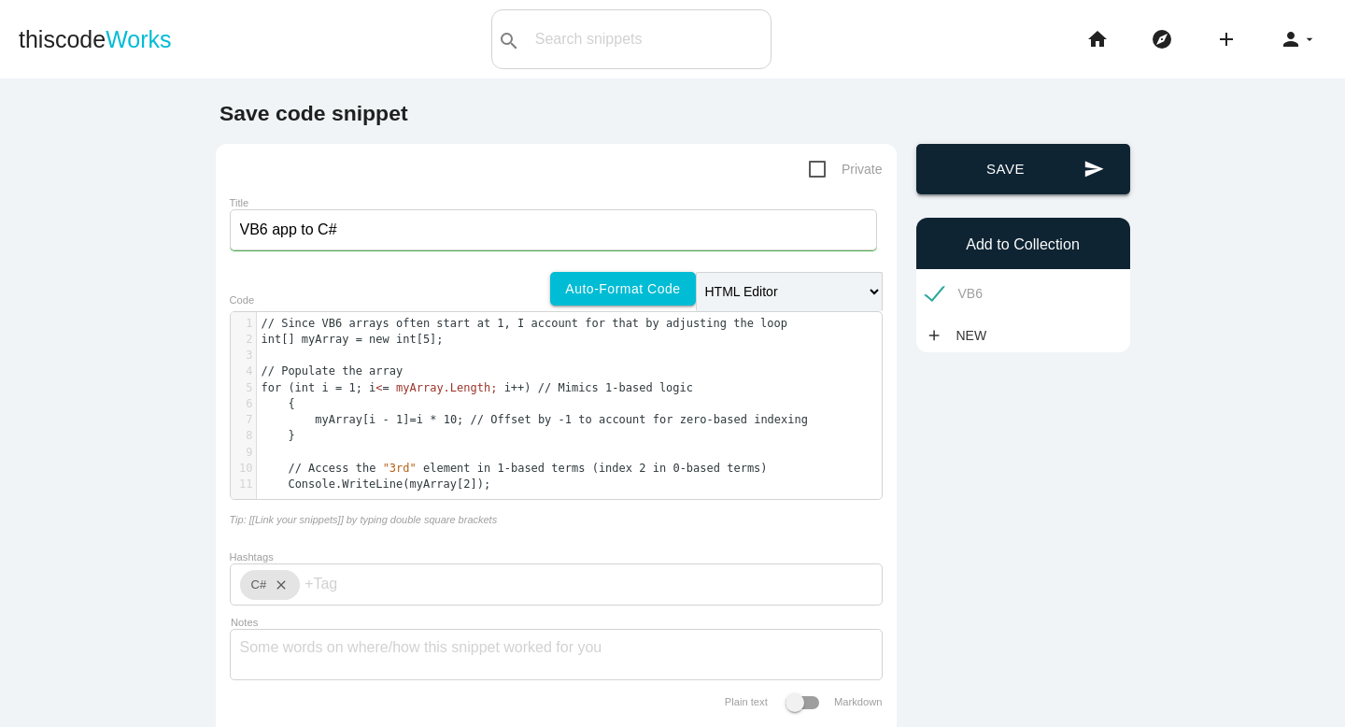
click at [1026, 163] on button "send Save" at bounding box center [1023, 169] width 214 height 50
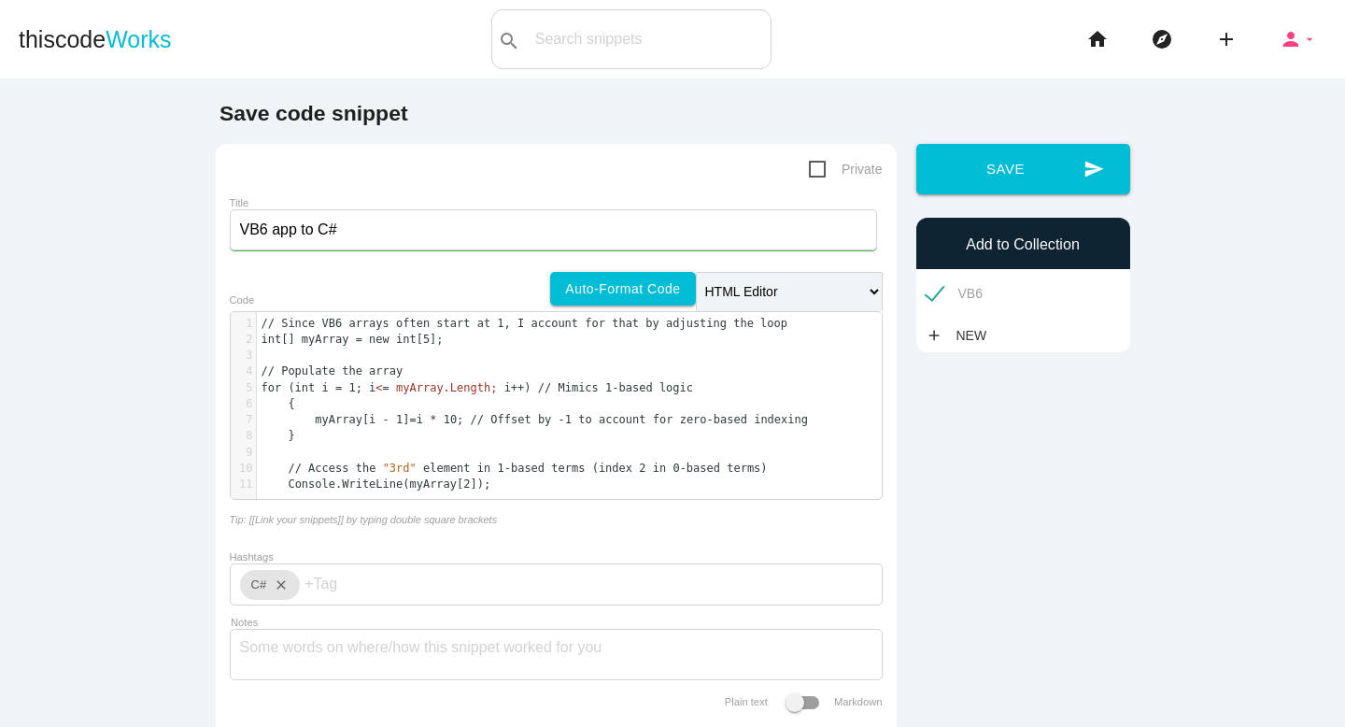
click at [1291, 40] on icon "person" at bounding box center [1290, 39] width 22 height 60
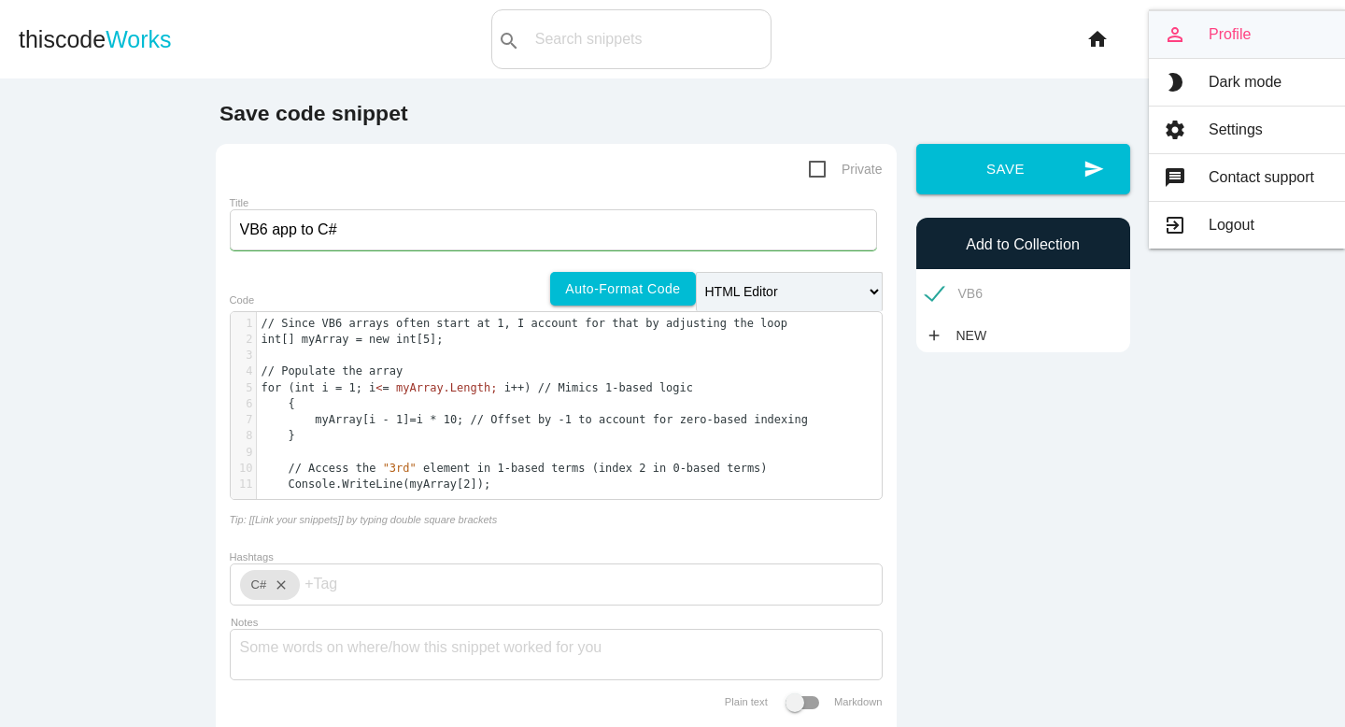
click at [1246, 35] on link "person_outline Profile" at bounding box center [1247, 34] width 196 height 47
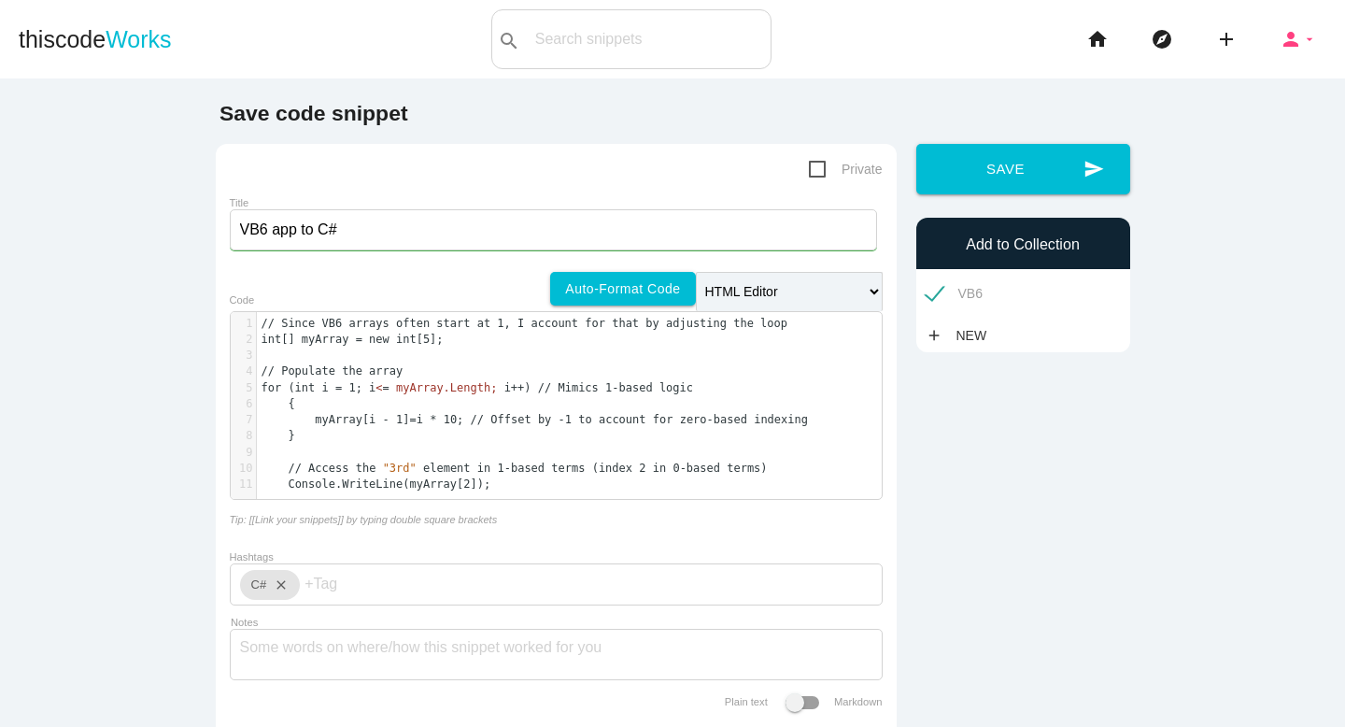
click at [1296, 50] on icon "person" at bounding box center [1290, 39] width 22 height 60
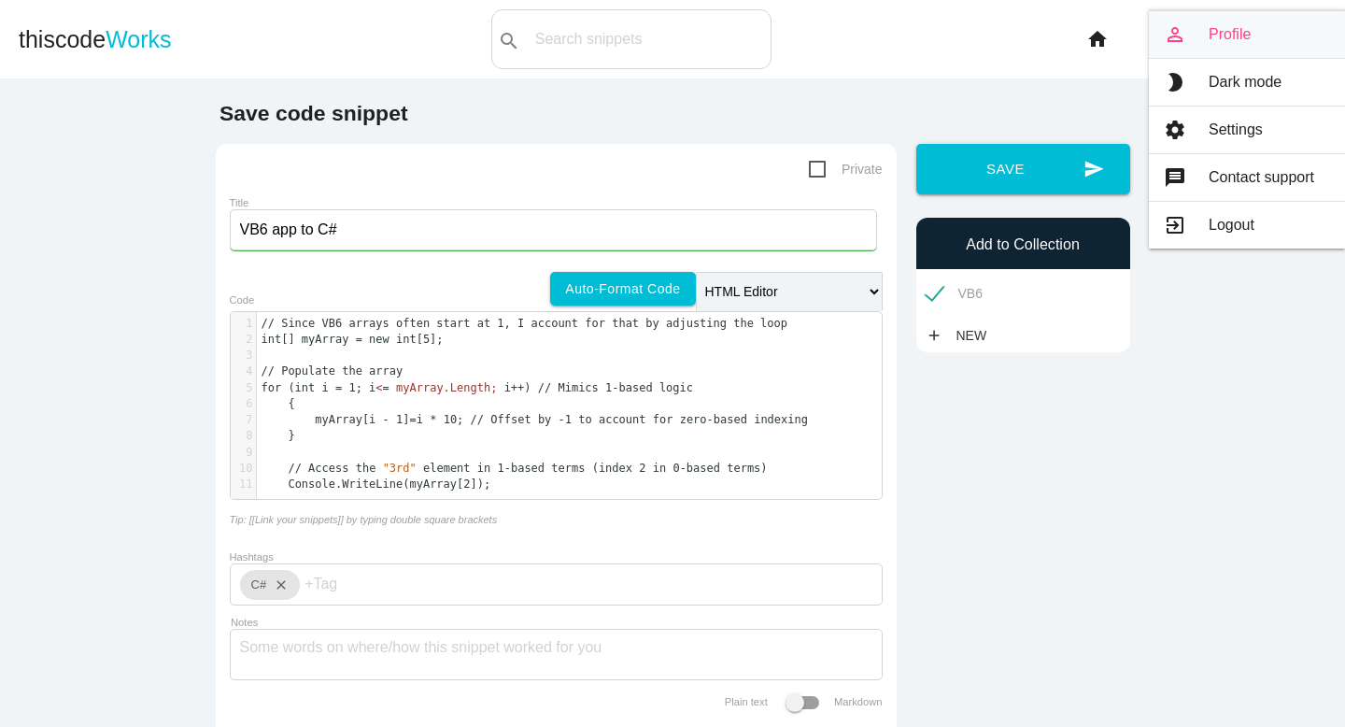
click at [1234, 37] on link "person_outline Profile" at bounding box center [1247, 34] width 196 height 47
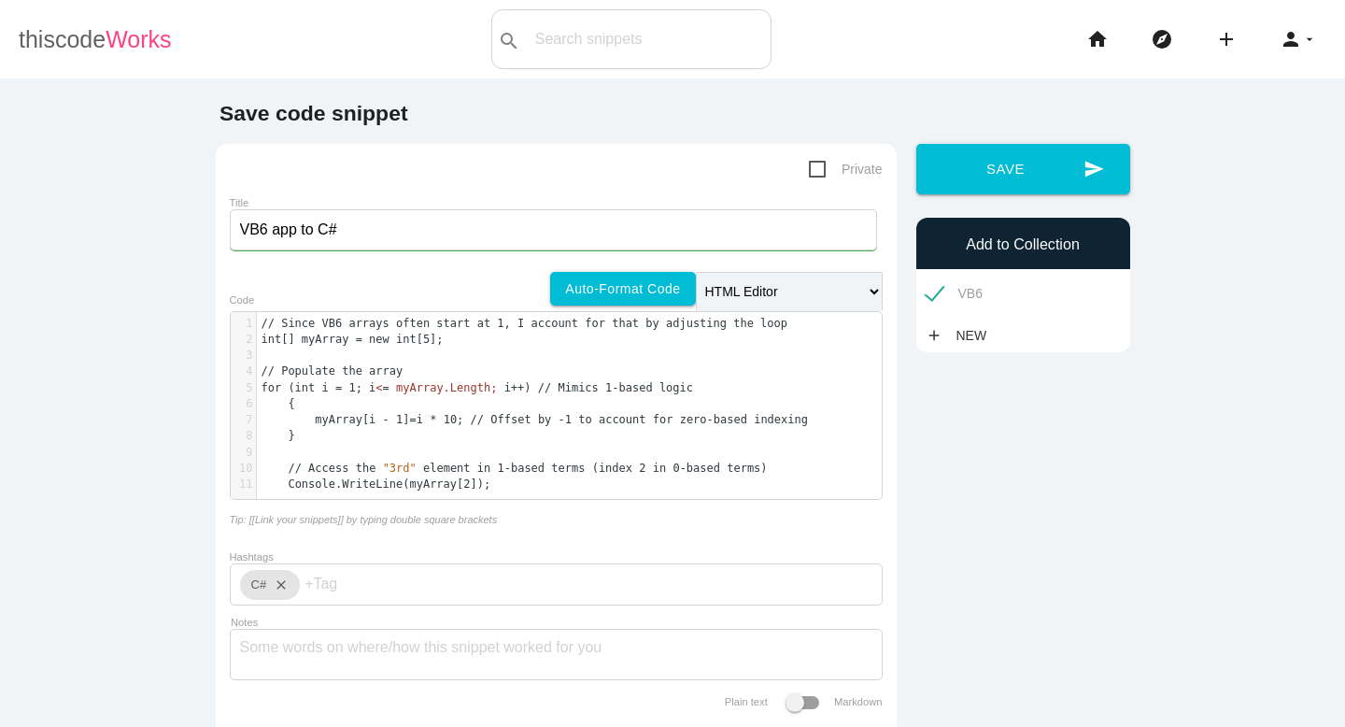
click at [106, 35] on span "Works" at bounding box center [138, 39] width 65 height 26
click at [70, 36] on link "thiscode Works" at bounding box center [95, 39] width 153 height 60
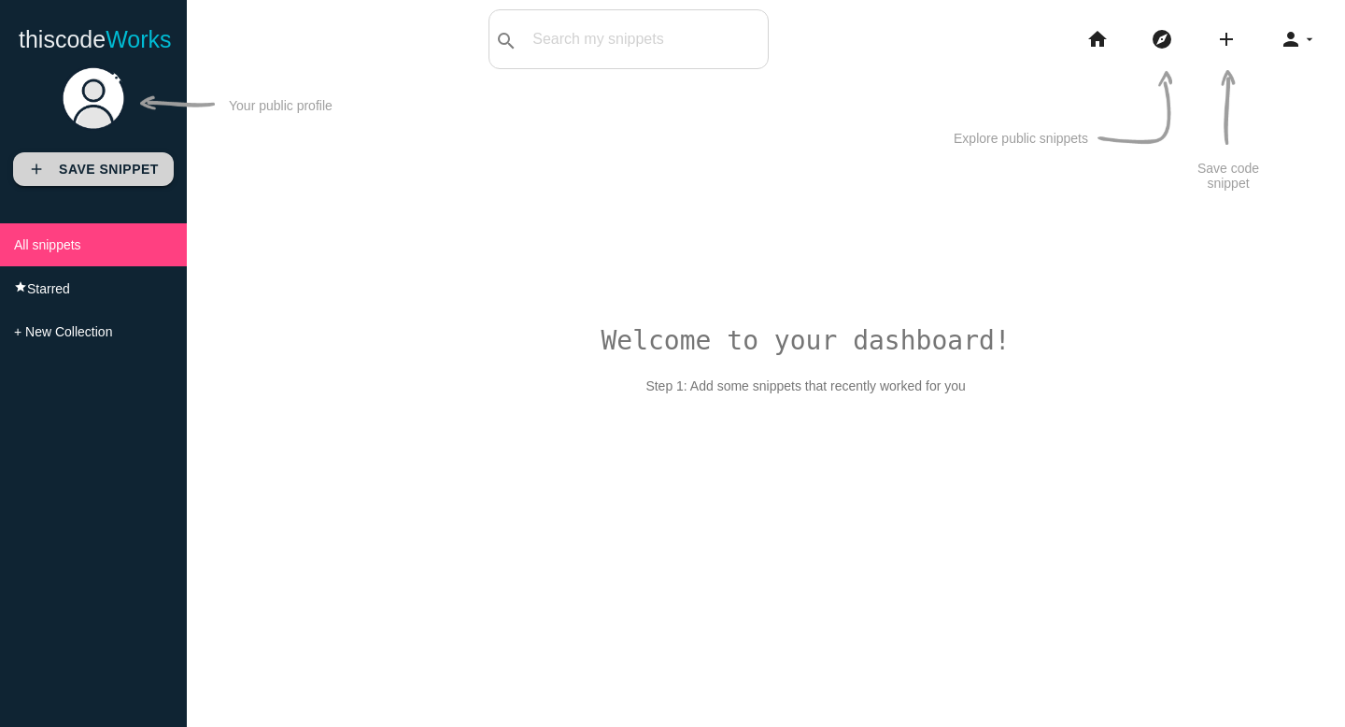
click at [124, 156] on link "add Save Snippet" at bounding box center [93, 169] width 161 height 34
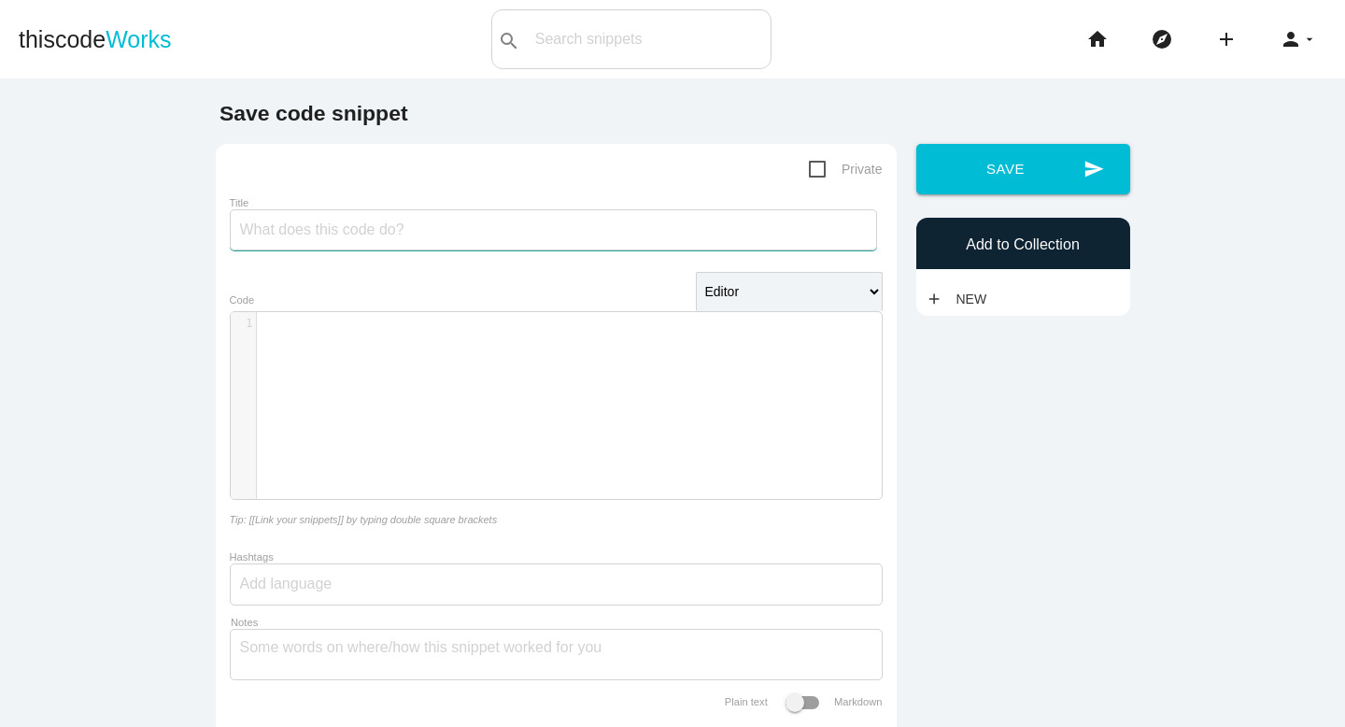
click at [303, 225] on input "Title" at bounding box center [553, 229] width 647 height 41
